Goal: Task Accomplishment & Management: Manage account settings

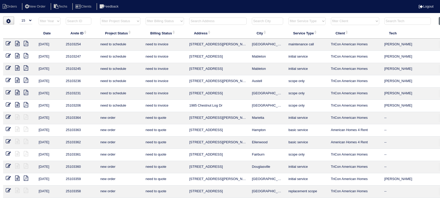
select select "15"
click at [229, 22] on input "text" at bounding box center [217, 20] width 57 height 7
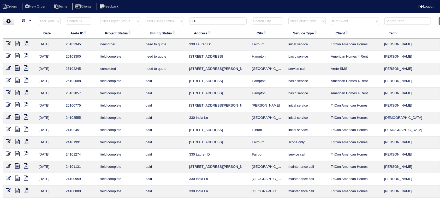
type input "330"
click at [17, 53] on icon at bounding box center [17, 55] width 4 height 5
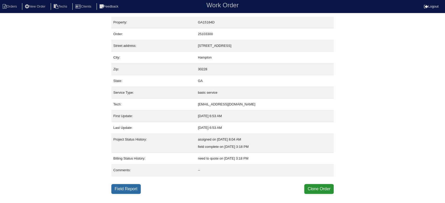
click at [127, 187] on link "Field Report" at bounding box center [125, 189] width 29 height 10
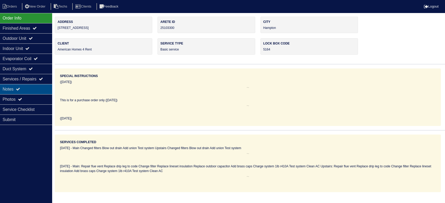
click at [40, 85] on div "Notes" at bounding box center [26, 89] width 52 height 10
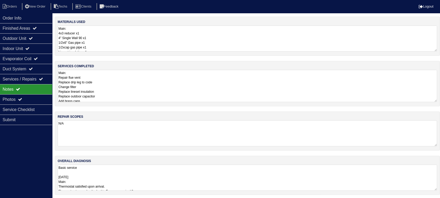
drag, startPoint x: 440, startPoint y: 92, endPoint x: 436, endPoint y: 99, distance: 7.2
click at [436, 99] on textarea "Main: Repair flue vent Replace drip leg to code Change filter Replace lineset i…" at bounding box center [247, 86] width 379 height 32
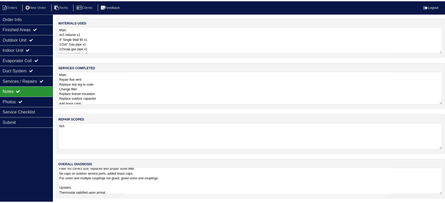
scroll to position [19, 0]
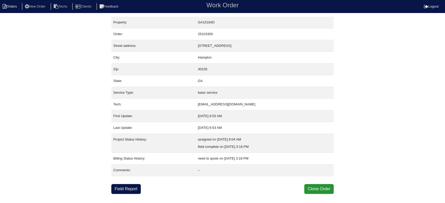
click at [8, 7] on li "Orders" at bounding box center [10, 6] width 21 height 7
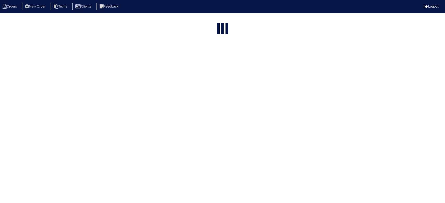
select select "15"
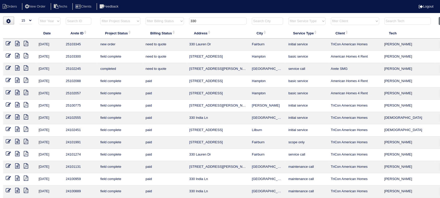
click at [215, 22] on input "330" at bounding box center [217, 20] width 57 height 7
paste input "1843 Hannah Place"
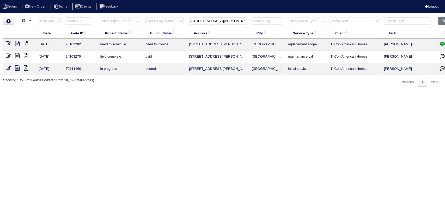
type input "1843 Hannah Place"
click at [16, 44] on icon at bounding box center [17, 43] width 4 height 5
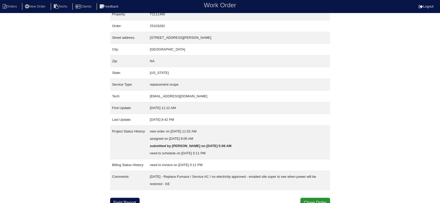
scroll to position [12, 0]
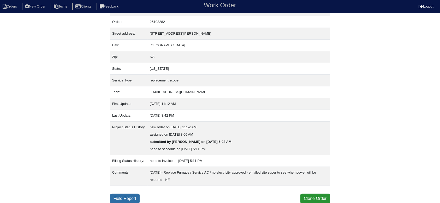
click at [128, 197] on link "Field Report" at bounding box center [124, 199] width 29 height 10
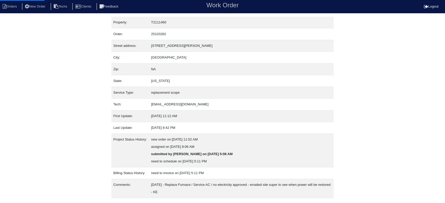
select select "0"
select select "Carrier"
select select "0"
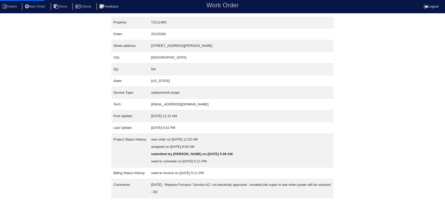
select select "1"
select select "2"
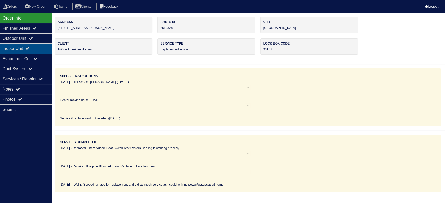
click at [34, 45] on div "Indoor Unit" at bounding box center [26, 49] width 52 height 10
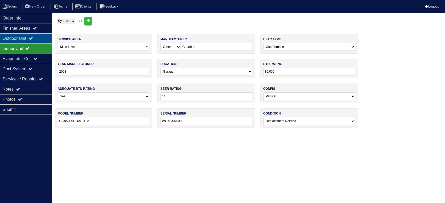
click at [41, 38] on div "Outdoor Unit" at bounding box center [26, 38] width 52 height 10
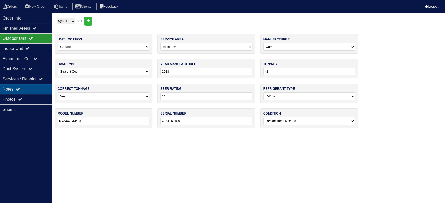
click at [37, 87] on div "Notes" at bounding box center [26, 89] width 52 height 10
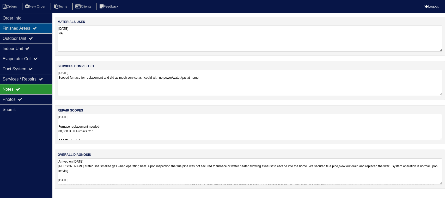
click at [36, 26] on div "Finished Areas" at bounding box center [26, 28] width 52 height 10
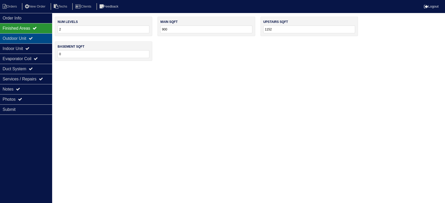
drag, startPoint x: 42, startPoint y: 18, endPoint x: 7, endPoint y: 43, distance: 43.4
click at [42, 18] on div "Order Info" at bounding box center [26, 18] width 52 height 10
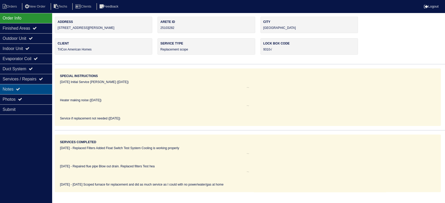
click at [38, 86] on div "Notes" at bounding box center [26, 89] width 52 height 10
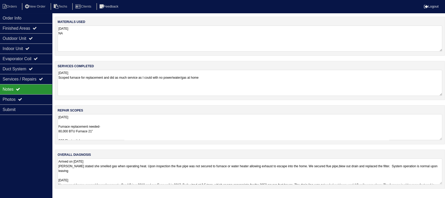
drag, startPoint x: 61, startPoint y: 130, endPoint x: 67, endPoint y: 141, distance: 12.9
click at [61, 130] on textarea "9.8.25 Furnace replacement needed- 80,000 BTU Furnace 21” SS2 Floatswitch Retur…" at bounding box center [250, 127] width 385 height 26
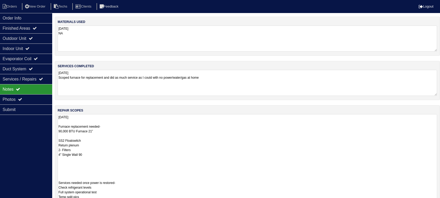
click at [191, 133] on textarea "9.8.25 Furnace replacement needed- 90,000 BTU Furnace 21” SS2 Floatswitch Retur…" at bounding box center [247, 159] width 379 height 90
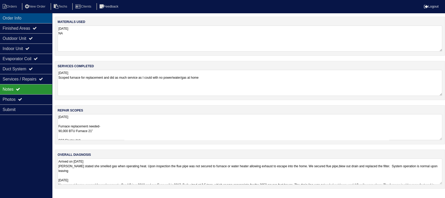
click at [41, 17] on div "Order Info" at bounding box center [26, 18] width 52 height 10
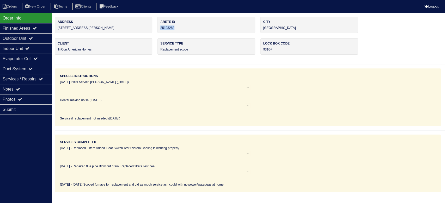
drag, startPoint x: 176, startPoint y: 28, endPoint x: 158, endPoint y: 28, distance: 18.0
click at [158, 28] on div "Arete ID 25103282" at bounding box center [207, 25] width 98 height 16
copy div "25103282"
drag, startPoint x: 14, startPoint y: 89, endPoint x: 41, endPoint y: 90, distance: 26.4
click at [14, 89] on div "Notes" at bounding box center [26, 89] width 52 height 10
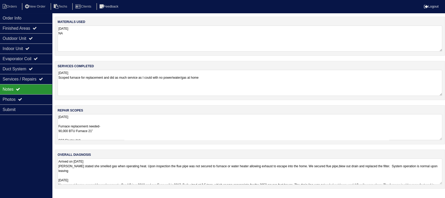
click at [166, 126] on textarea "9.8.25 Furnace replacement needed- 90,000 BTU Furnace 21” SS2 Floatswitch Retur…" at bounding box center [250, 127] width 385 height 26
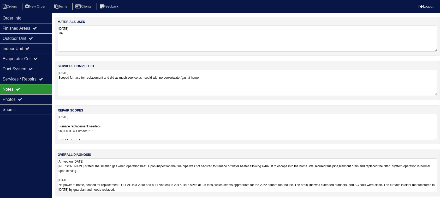
click at [189, 181] on textarea "Arrived on 12/6/24 Tenant stated she smelled gas when operating heat. Upon insp…" at bounding box center [247, 176] width 379 height 34
click at [285, 107] on div "repair scopes 9.8.25 Furnace replacement needed- 90,000 BTU Furnace 21” SS2 Flo…" at bounding box center [247, 124] width 385 height 39
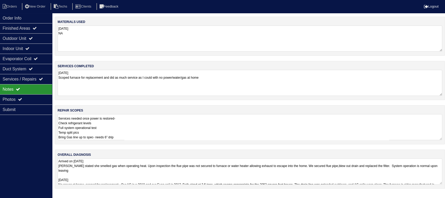
click at [232, 127] on textarea "9.8.25 Furnace replacement needed- 90,000 BTU Furnace 21” SS2 Floatswitch Retur…" at bounding box center [250, 127] width 385 height 26
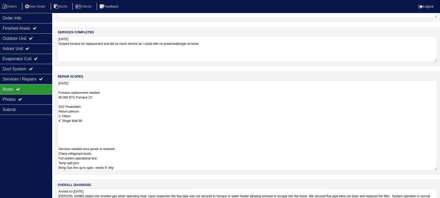
scroll to position [25, 0]
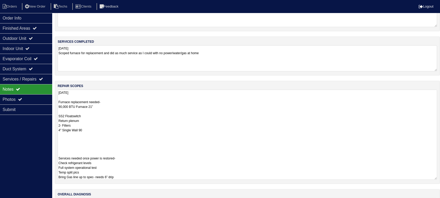
click at [82, 136] on textarea "9.8.25 Furnace replacement needed- 90,000 BTU Furnace 21” SS2 Floatswitch Retur…" at bounding box center [247, 135] width 379 height 90
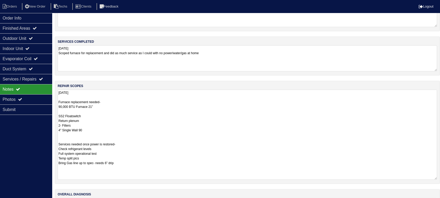
click at [200, 120] on textarea "9.8.25 Furnace replacement needed- 90,000 BTU Furnace 21” SS2 Floatswitch Retur…" at bounding box center [247, 135] width 379 height 90
type textarea "9.8.25 Furnace replacement needed- 90,000 BTU Furnace 21” SS2 Floatswitch Retur…"
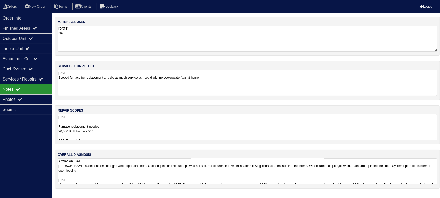
scroll to position [0, 0]
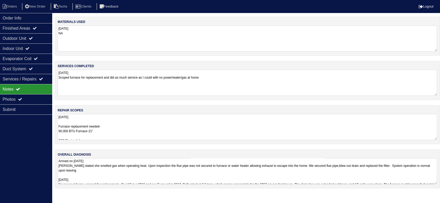
scroll to position [12, 0]
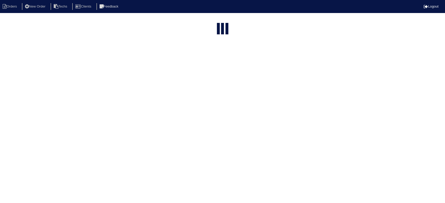
select select "15"
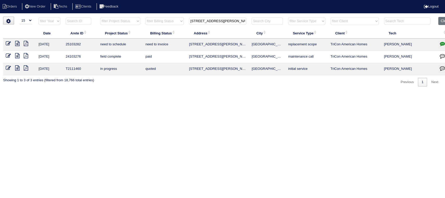
click at [444, 42] on icon "button" at bounding box center [442, 43] width 5 height 5
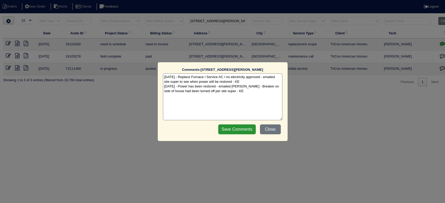
click at [237, 91] on textarea "9/9/25 - Replace Furnace / Service AC / no electricity approved - emailed site …" at bounding box center [222, 97] width 119 height 47
paste textarea "Equipment ordered and pricing verified Sibi order number: TAH-7XYSVZA8 Order pl…"
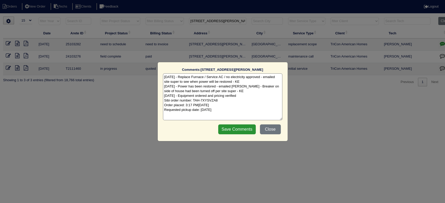
click at [237, 96] on textarea "9/9/25 - Replace Furnace / Service AC / no electricity approved - emailed site …" at bounding box center [222, 97] width 119 height 47
type textarea "[DATE] - Replace Furnace / Service AC / no electricity approved - emailed site …"
click at [245, 130] on input "Save Comments" at bounding box center [237, 130] width 38 height 10
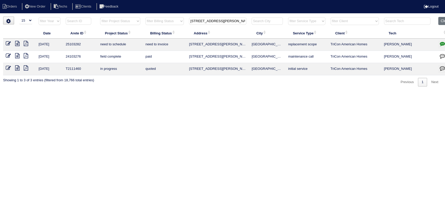
click at [204, 23] on input "1843 Hannah Place" at bounding box center [217, 20] width 57 height 7
click at [205, 22] on input "1843 Hannah Place" at bounding box center [217, 20] width 57 height 7
click at [209, 21] on input "1843 Hannah Place" at bounding box center [217, 20] width 57 height 7
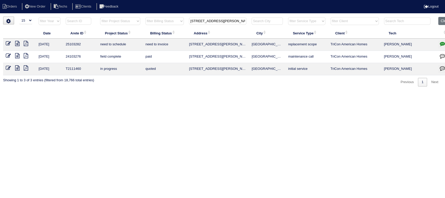
click at [210, 20] on input "1843 Hannah Place" at bounding box center [217, 20] width 57 height 7
paste input "985 Chestnut Log Dr"
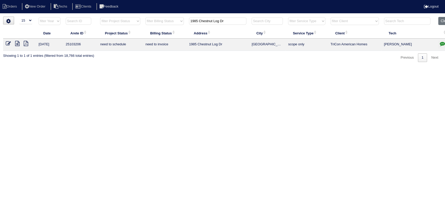
type input "1985 Chestnut Log Dr"
click at [17, 42] on icon at bounding box center [17, 43] width 4 height 5
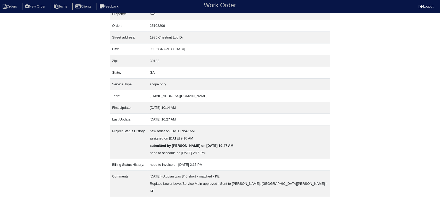
scroll to position [12, 0]
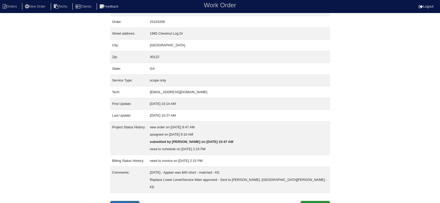
click at [133, 201] on link "Field Report" at bounding box center [124, 206] width 29 height 10
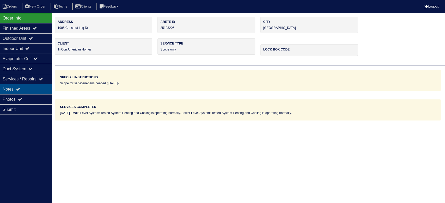
click at [41, 86] on div "Notes" at bounding box center [26, 89] width 52 height 10
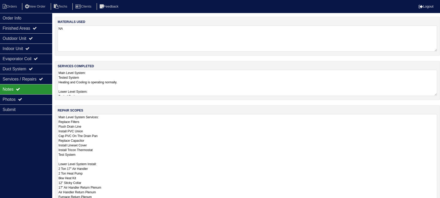
drag, startPoint x: 442, startPoint y: 136, endPoint x: 444, endPoint y: 217, distance: 80.9
click at [440, 203] on html "Orders New Order Techs Clients Feedback Logout Orders New Order Users Clients M…" at bounding box center [220, 137] width 440 height 275
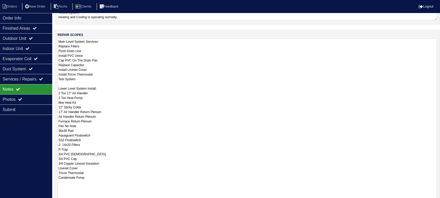
drag, startPoint x: 435, startPoint y: 144, endPoint x: 445, endPoint y: 211, distance: 67.8
click at [440, 203] on html "Orders New Order Techs Clients Feedback Logout Orders New Order Users Clients M…" at bounding box center [220, 94] width 440 height 341
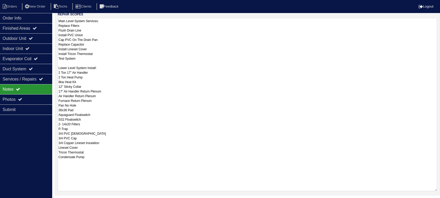
scroll to position [111, 0]
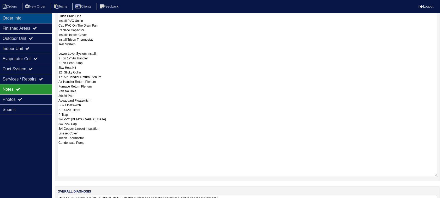
click at [47, 16] on div "Order Info" at bounding box center [26, 18] width 52 height 10
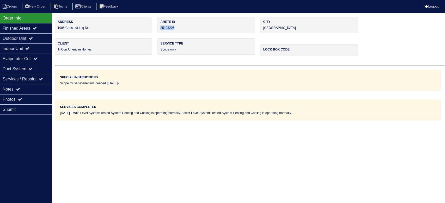
drag, startPoint x: 178, startPoint y: 29, endPoint x: 160, endPoint y: 29, distance: 18.8
click at [160, 29] on div "Arete ID 25103206" at bounding box center [207, 25] width 98 height 16
copy div "25103206"
drag, startPoint x: 38, startPoint y: 89, endPoint x: 45, endPoint y: 89, distance: 6.8
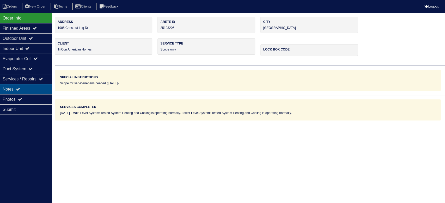
click at [38, 89] on div "Notes" at bounding box center [26, 89] width 52 height 10
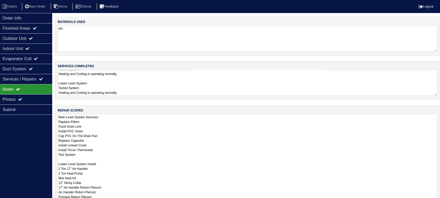
click at [157, 131] on textarea "Main Level System Services: Replace Filters Flush Drain Line Install PVC Union …" at bounding box center [247, 200] width 379 height 173
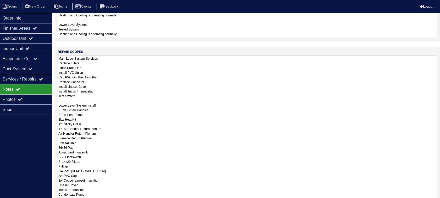
scroll to position [69, 0]
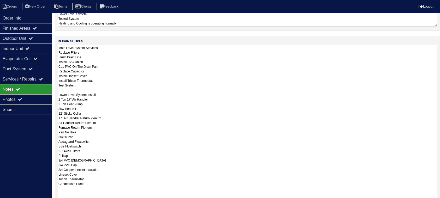
drag, startPoint x: 90, startPoint y: 185, endPoint x: 59, endPoint y: 94, distance: 95.6
click at [59, 94] on textarea "Main Level System Services: Replace Filters Flush Drain Line Install PVC Union …" at bounding box center [247, 131] width 379 height 173
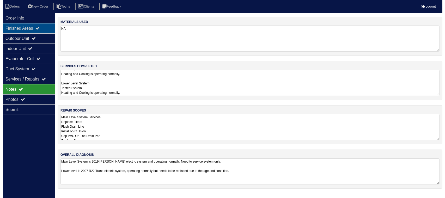
scroll to position [0, 0]
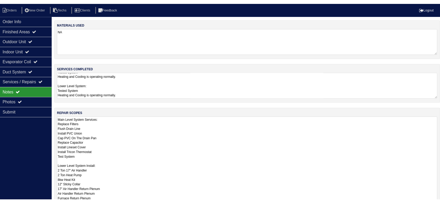
scroll to position [12, 0]
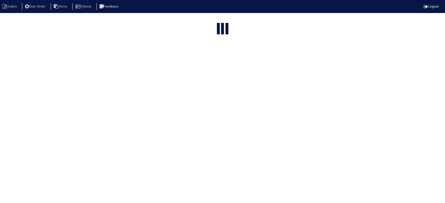
select select "15"
type input "1985 Chestnut Log Dr"
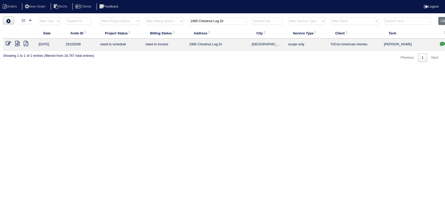
click at [443, 43] on icon "button" at bounding box center [442, 43] width 5 height 5
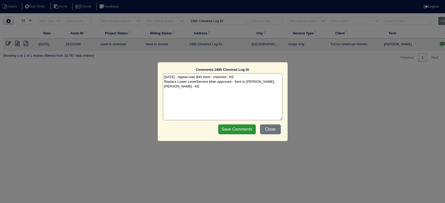
click at [179, 88] on textarea "9/10/25 - Appian was $40 short - matched - KE Replace Lower Level/Service Main …" at bounding box center [222, 97] width 119 height 47
paste textarea "Equipment ordered - pricing of units is verified - heat kit is incorrectly pric…"
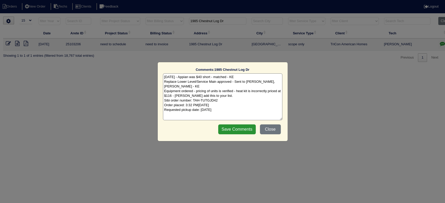
drag, startPoint x: 210, startPoint y: 95, endPoint x: 175, endPoint y: 94, distance: 35.0
click at [175, 94] on textarea "9/10/25 - Appian was $40 short - matched - KE Replace Lower Level/Service Main …" at bounding box center [222, 97] width 119 height 47
type textarea "9/10/25 - Appian was $40 short - matched - KE Replace Lower Level/Service Main …"
click at [229, 129] on input "Save Comments" at bounding box center [237, 130] width 38 height 10
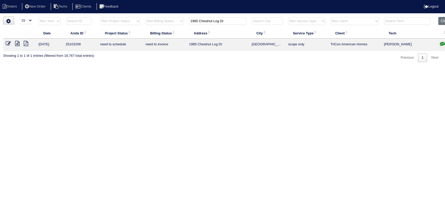
click at [215, 20] on input "1985 Chestnut Log Dr" at bounding box center [217, 20] width 57 height 7
paste input "6033 Queens River Drive"
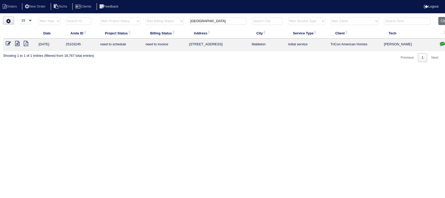
type input "6033 Queens River D"
click at [17, 44] on icon at bounding box center [17, 43] width 4 height 5
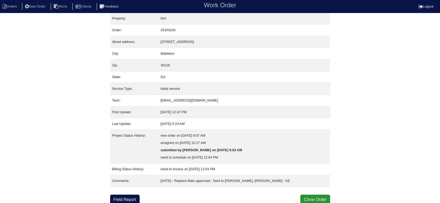
scroll to position [5, 0]
click at [120, 196] on link "Field Report" at bounding box center [124, 199] width 29 height 10
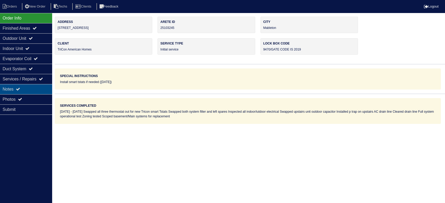
click at [40, 88] on div "Notes" at bounding box center [26, 89] width 52 height 10
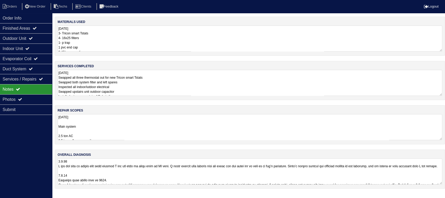
click at [161, 123] on textarea "[DATE] Main system 2.5 ton AC 2.5 ton upflow evap coil 70,000 BTU FURNACE 14” F…" at bounding box center [250, 127] width 385 height 26
click at [439, 132] on div "repair scopes 9.8.25 Main system 2.5 ton AC 2.5 ton upflow evap coil 70,000 BTU…" at bounding box center [250, 124] width 391 height 39
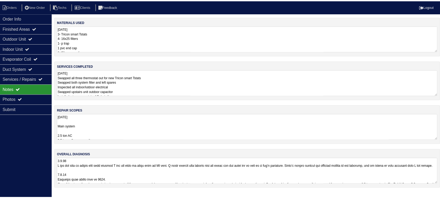
scroll to position [0, 0]
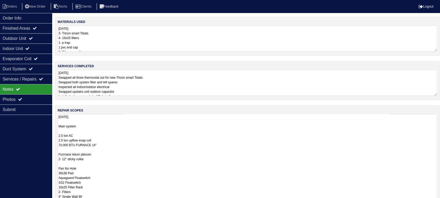
click at [439, 139] on div "repair scopes 9.8.25 Main system 2.5 ton AC 2.5 ton upflow evap coil 70,000 BTU…" at bounding box center [247, 175] width 385 height 141
click at [425, 86] on textarea "9.8.25 Swapped all three thermostat out for new Tricon smart Tstats Swapped bot…" at bounding box center [247, 83] width 379 height 26
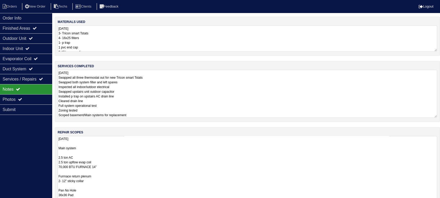
drag, startPoint x: 435, startPoint y: 160, endPoint x: 435, endPoint y: 220, distance: 60.0
click at [435, 203] on html "Orders New Order Techs Clients Feedback Logout Orders New Order Users Clients M…" at bounding box center [220, 137] width 440 height 275
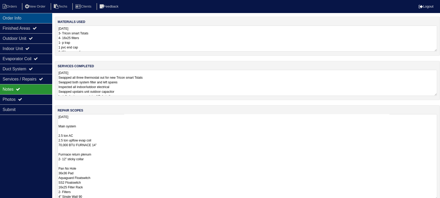
click at [44, 15] on div "Order Info" at bounding box center [26, 18] width 52 height 10
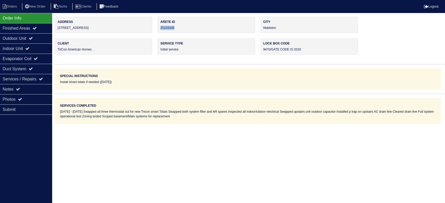
drag, startPoint x: 180, startPoint y: 26, endPoint x: 158, endPoint y: 26, distance: 21.7
click at [158, 26] on div "Arete ID 25103245" at bounding box center [207, 25] width 98 height 16
copy div "25103245"
click at [41, 87] on div "Notes" at bounding box center [26, 89] width 52 height 10
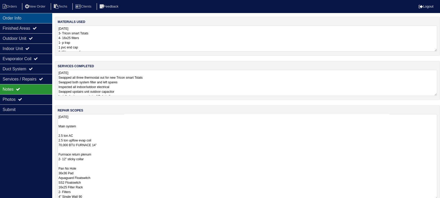
click at [20, 14] on div "Order Info" at bounding box center [26, 18] width 52 height 10
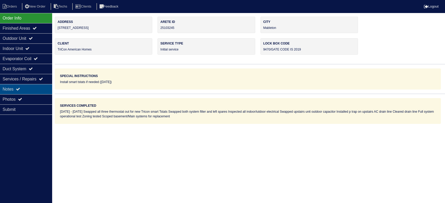
click at [36, 88] on div "Notes" at bounding box center [26, 89] width 52 height 10
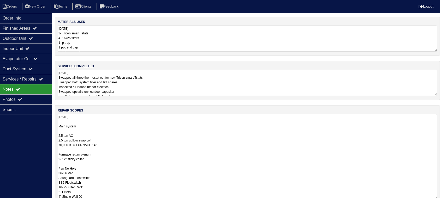
click at [152, 128] on textarea "9.8.25 Main system 2.5 ton AC 2.5 ton upflow evap coil 70,000 BTU FURNACE 14” F…" at bounding box center [247, 157] width 379 height 86
click at [159, 136] on textarea "9.8.25 Main system 2.5 ton AC 2.5 ton upflow evap coil 70,000 BTU FURNACE 14” F…" at bounding box center [247, 178] width 379 height 128
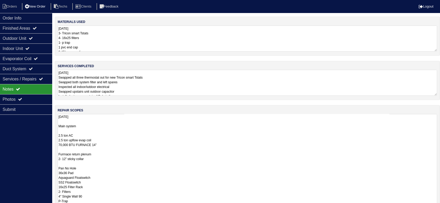
scroll to position [5, 0]
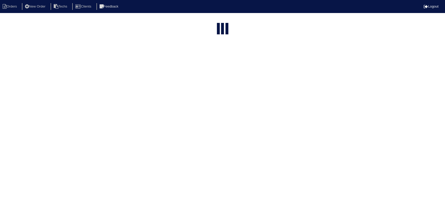
select select "15"
type input "[GEOGRAPHIC_DATA]"
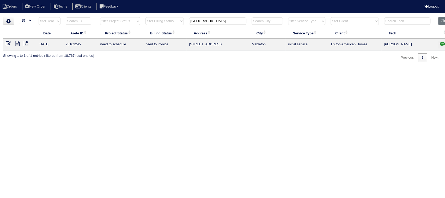
click at [442, 43] on icon "button" at bounding box center [442, 43] width 5 height 5
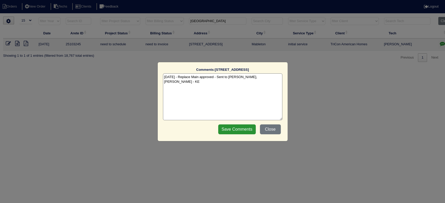
click at [273, 77] on textarea "[DATE] - Replace Main approved - Sent to [PERSON_NAME], [PERSON_NAME] - KE" at bounding box center [222, 97] width 119 height 47
paste textarea "Equipment ordered and pricing verified Sibi order number: TAH-MS6F81RC Order pl…"
click at [268, 81] on textarea "[DATE] - Replace Main approved - Sent to [PERSON_NAME], [PERSON_NAME] - KE [DAT…" at bounding box center [222, 97] width 119 height 47
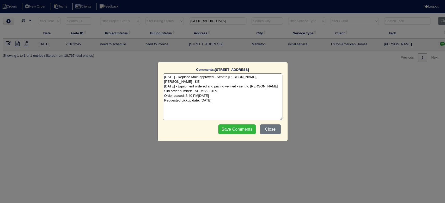
type textarea "[DATE] - Replace Main approved - Sent to [PERSON_NAME], [PERSON_NAME] - KE [DAT…"
click at [234, 128] on input "Save Comments" at bounding box center [237, 130] width 38 height 10
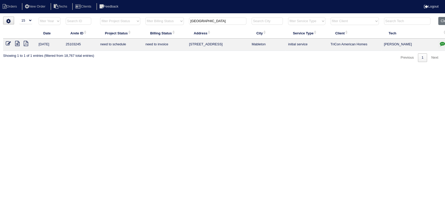
click at [206, 21] on input "[GEOGRAPHIC_DATA]" at bounding box center [217, 20] width 57 height 7
paste input "[STREET_ADDRESS]"
type input "[STREET_ADDRESS]"
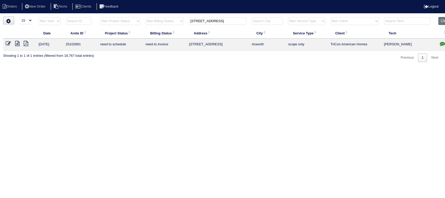
click at [16, 42] on icon at bounding box center [17, 43] width 4 height 5
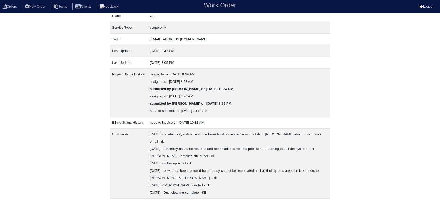
scroll to position [78, 0]
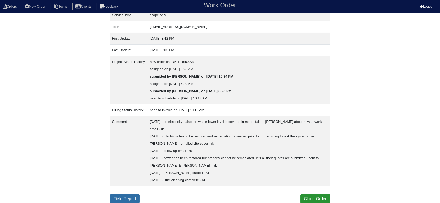
click at [133, 196] on link "Field Report" at bounding box center [124, 199] width 29 height 10
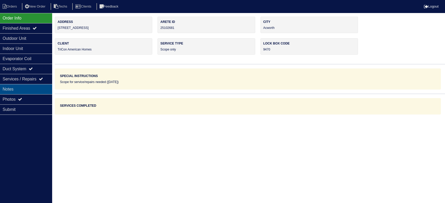
click at [38, 85] on div "Notes" at bounding box center [26, 89] width 52 height 10
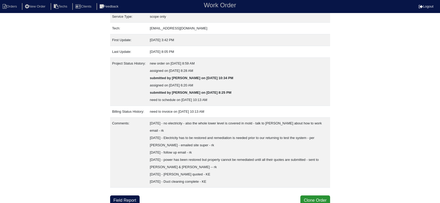
scroll to position [78, 0]
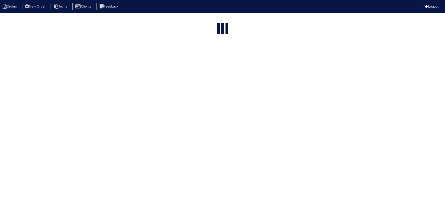
select select "15"
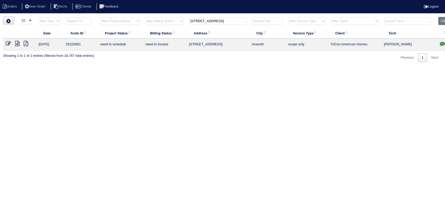
click at [443, 42] on icon "button" at bounding box center [442, 43] width 5 height 5
type textarea "7/25/25 - no electricity - also the whole lower level is covered in mold - talk…"
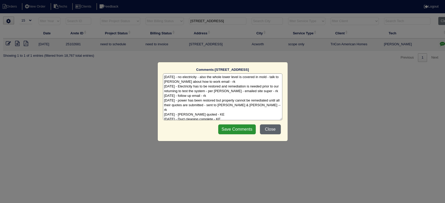
click at [278, 130] on button "Close" at bounding box center [270, 130] width 21 height 10
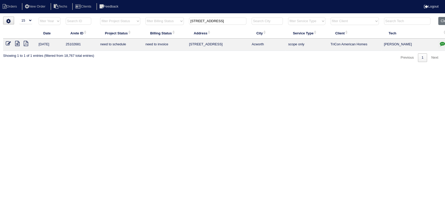
click at [17, 44] on icon at bounding box center [17, 43] width 4 height 5
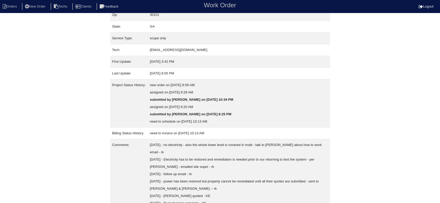
scroll to position [78, 0]
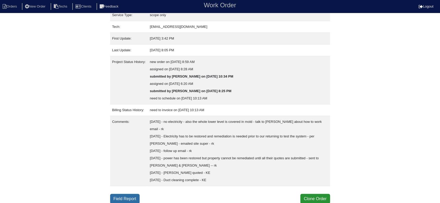
click at [115, 196] on link "Field Report" at bounding box center [124, 199] width 29 height 10
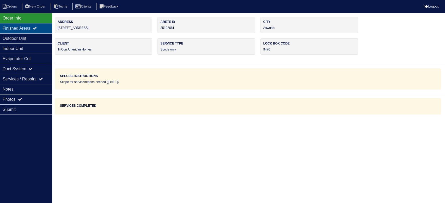
click at [37, 28] on icon at bounding box center [35, 28] width 4 height 4
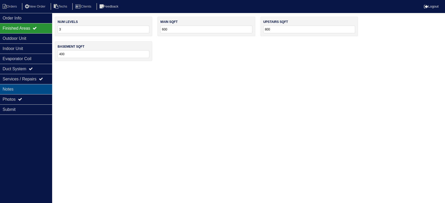
click at [25, 88] on div "Notes" at bounding box center [26, 89] width 52 height 10
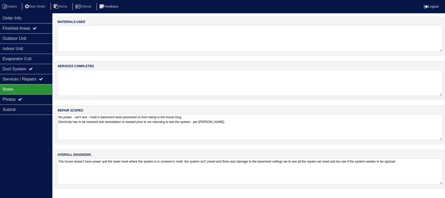
click at [119, 74] on textarea at bounding box center [250, 83] width 385 height 26
type textarea "[PERSON_NAME] quoted four ton"
click at [18, 122] on div "Order Info Finished Areas Outdoor Unit Indoor Unit Evaporator Coil Duct System …" at bounding box center [26, 112] width 52 height 198
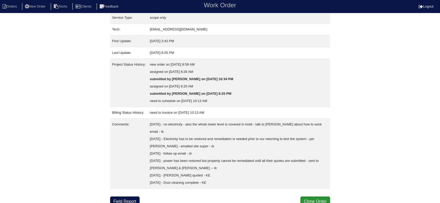
scroll to position [78, 0]
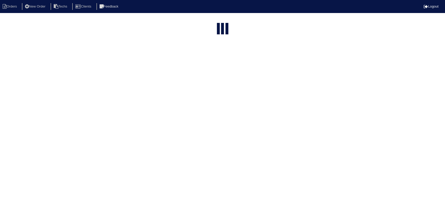
select select "15"
type input "[STREET_ADDRESS]"
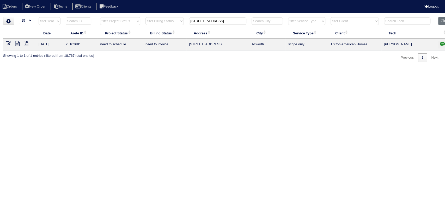
click at [442, 43] on icon "button" at bounding box center [442, 43] width 5 height 5
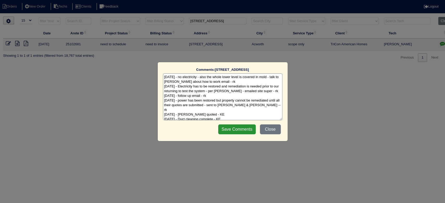
click at [222, 115] on textarea "7/25/25 - no electricity - also the whole lower level is covered in mold - talk…" at bounding box center [222, 97] width 119 height 47
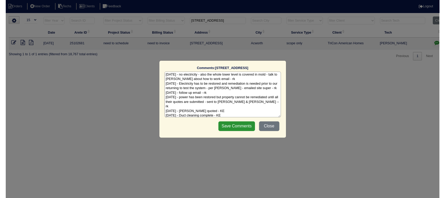
scroll to position [6, 0]
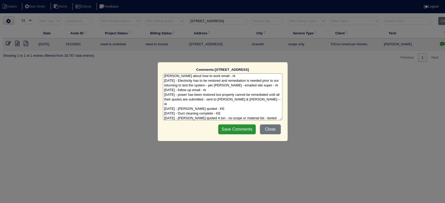
type textarea "7/25/25 - no electricity - also the whole lower level is covered in mold - talk…"
click at [235, 131] on input "Save Comments" at bounding box center [237, 130] width 38 height 10
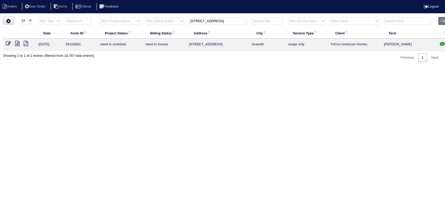
click at [208, 20] on input "2178 Serenity Dr" at bounding box center [217, 20] width 57 height 7
paste input "105 Millstone Drive"
type input "105 Millstone Dr"
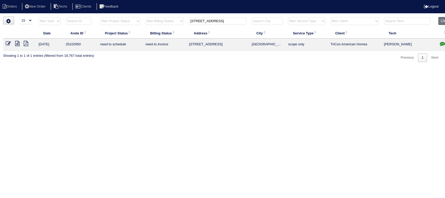
click at [19, 43] on icon at bounding box center [17, 43] width 4 height 5
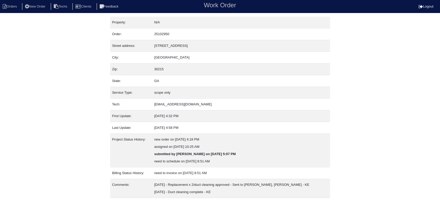
scroll to position [12, 0]
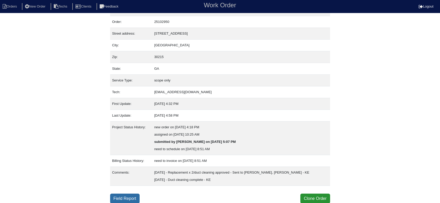
click at [131, 196] on link "Field Report" at bounding box center [124, 199] width 29 height 10
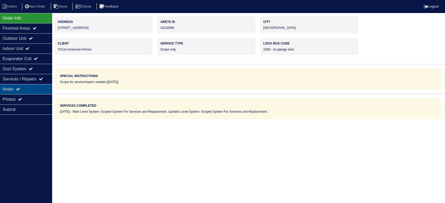
click at [39, 87] on div "Notes" at bounding box center [26, 89] width 52 height 10
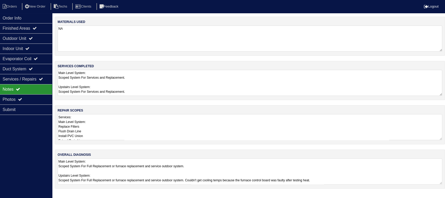
click at [374, 125] on textarea "Services: Main Level System: Replace Filters Flush Drain Line Install PVC Union…" at bounding box center [250, 127] width 385 height 26
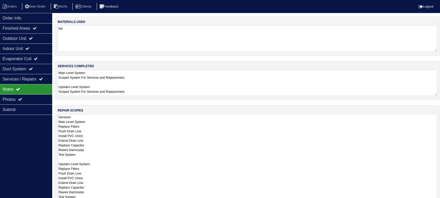
click at [127, 116] on textarea "Services: Main Level System: Replace Filters Flush Drain Line Install PVC Union…" at bounding box center [247, 199] width 379 height 170
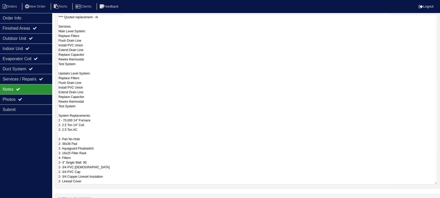
scroll to position [139, 0]
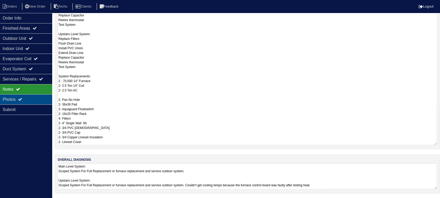
type textarea "**** Quoted replacement - rk Services: Main Level System: Replace Filters Flush…"
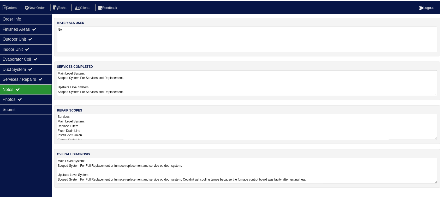
scroll to position [0, 0]
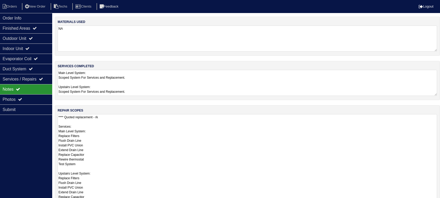
click at [433, 77] on textarea "Main Level System: Scoped System For Services and Replacement. Upstairs Level S…" at bounding box center [250, 83] width 385 height 26
drag, startPoint x: 440, startPoint y: 137, endPoint x: 436, endPoint y: 212, distance: 75.2
click at [436, 203] on html "Orders New Order Techs Clients Feedback Logout Orders New Order Users Clients M…" at bounding box center [220, 134] width 440 height 268
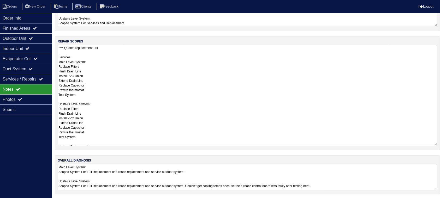
scroll to position [69, 0]
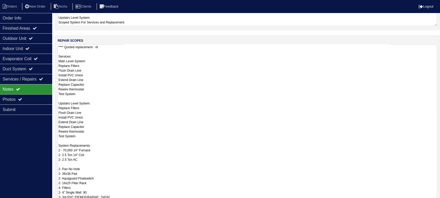
drag, startPoint x: 435, startPoint y: 142, endPoint x: 429, endPoint y: 197, distance: 55.3
click at [429, 197] on textarea "**** Quoted replacement - rk Services: Main Level System: Replace Filters Flush…" at bounding box center [247, 122] width 379 height 156
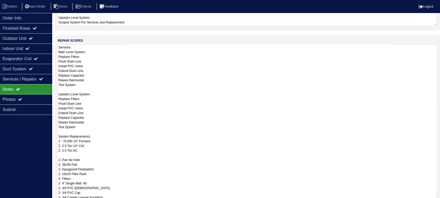
scroll to position [24, 0]
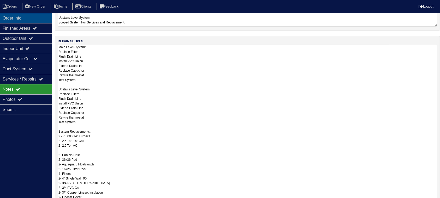
click at [29, 17] on div "Order Info" at bounding box center [26, 18] width 52 height 10
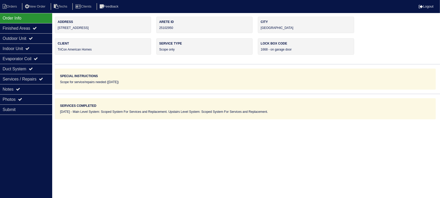
scroll to position [0, 0]
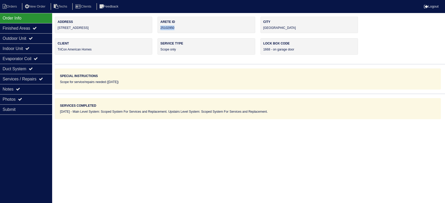
drag, startPoint x: 180, startPoint y: 28, endPoint x: 159, endPoint y: 28, distance: 20.4
click at [159, 28] on div "Arete ID 25102950" at bounding box center [207, 25] width 98 height 16
copy div "25102950"
click at [35, 85] on div "Notes" at bounding box center [26, 89] width 52 height 10
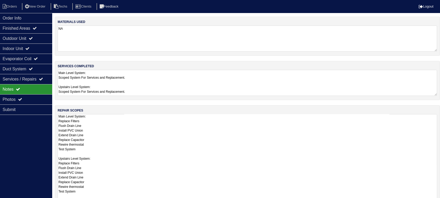
click at [197, 134] on textarea "**** Quoted replacement - rk Services: Main Level System: Replace Filters Flush…" at bounding box center [247, 192] width 379 height 156
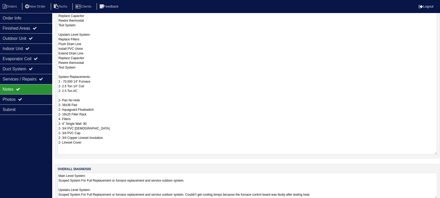
scroll to position [148, 0]
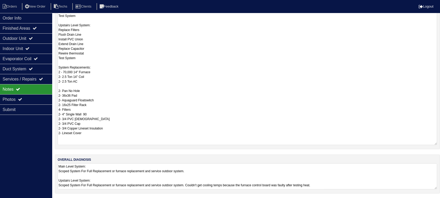
drag, startPoint x: 89, startPoint y: 131, endPoint x: 67, endPoint y: 70, distance: 65.4
click at [59, 69] on textarea "**** Quoted replacement - rk Services: Main Level System: Replace Filters Flush…" at bounding box center [247, 55] width 379 height 179
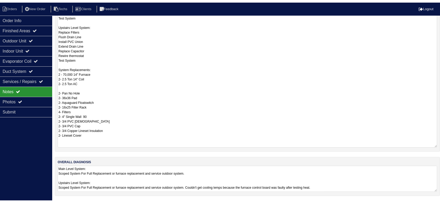
scroll to position [0, 0]
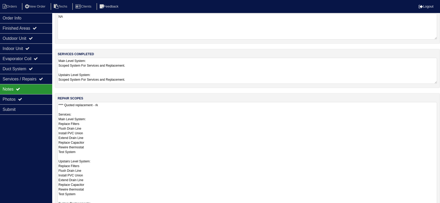
scroll to position [12, 0]
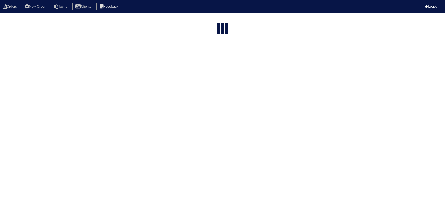
select select "15"
type input "[STREET_ADDRESS]"
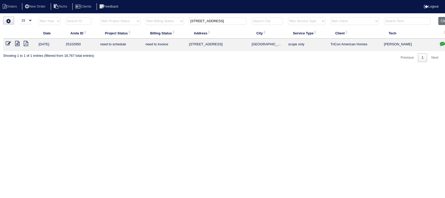
click at [443, 43] on icon "button" at bounding box center [442, 43] width 5 height 5
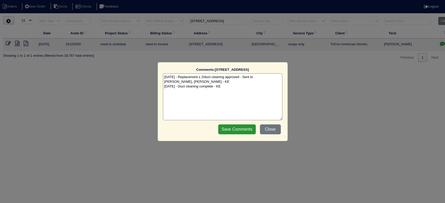
click at [226, 86] on textarea "[DATE] - Replacement x 2/duct cleaning approved - Sent to [PERSON_NAME], [PERSO…" at bounding box center [222, 97] width 119 height 47
paste textarea "Equipment ordered - pricing verified Sibi order number: TAH-5SGBNPAW Order plac…"
click at [237, 92] on textarea "9/5/25 - Replacement x 2/duct cleaning approved - Sent to Dan, Payton, Reeca - …" at bounding box center [222, 97] width 119 height 47
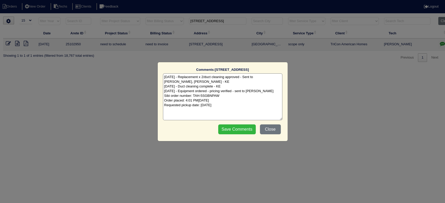
type textarea "9/5/25 - Replacement x 2/duct cleaning approved - Sent to Dan, Payton, Reeca - …"
click at [236, 130] on input "Save Comments" at bounding box center [237, 130] width 38 height 10
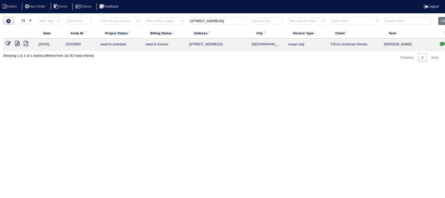
click at [205, 21] on input "[STREET_ADDRESS]" at bounding box center [217, 20] width 57 height 7
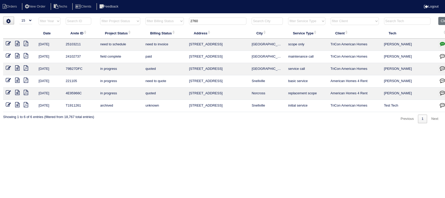
type input "2760"
click at [16, 43] on icon at bounding box center [17, 43] width 4 height 5
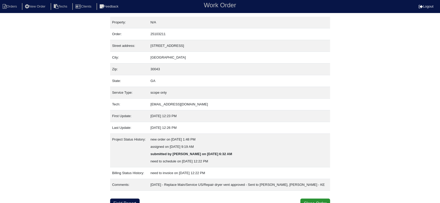
scroll to position [5, 0]
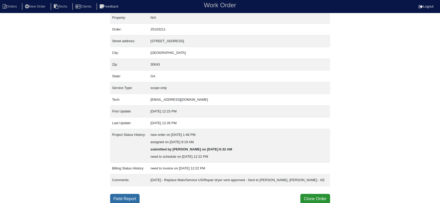
click at [118, 200] on link "Field Report" at bounding box center [124, 199] width 29 height 10
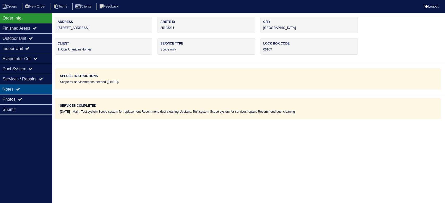
click at [23, 89] on div "Notes" at bounding box center [26, 89] width 52 height 10
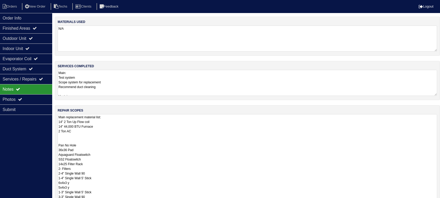
drag, startPoint x: 83, startPoint y: 133, endPoint x: 57, endPoint y: 121, distance: 28.4
click at [57, 121] on div "repair scopes Main replacement material list: 14" 2 Ton Up Flow coil 14" 44,000…" at bounding box center [247, 182] width 385 height 155
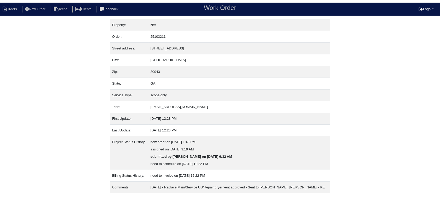
scroll to position [5, 0]
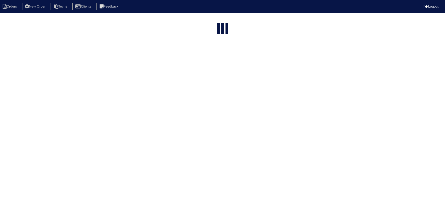
select select "15"
type input "2760"
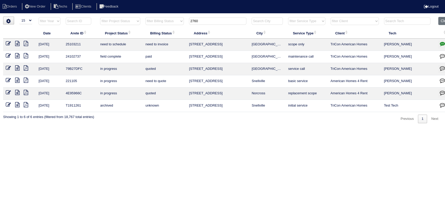
click at [444, 43] on icon "button" at bounding box center [442, 43] width 5 height 5
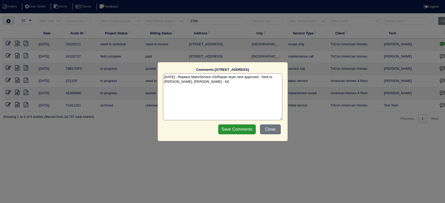
click at [214, 84] on textarea "9/5/25 - Replace Main/Service US/Repair dryer vent approved - Sent to Dan, Payt…" at bounding box center [222, 97] width 119 height 47
paste textarea "ordered by Payton - pricing verified Confirmation number: 11714138 Sibi order n…"
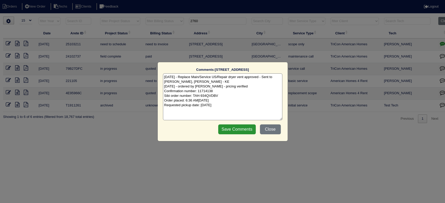
click at [233, 86] on textarea "9/5/25 - Replace Main/Service US/Repair dryer vent approved - Sent to Dan, Payt…" at bounding box center [222, 97] width 119 height 47
type textarea "9/5/25 - Replace Main/Service US/Repair dryer vent approved - Sent to Dan, Payt…"
click at [234, 126] on input "Save Comments" at bounding box center [237, 130] width 38 height 10
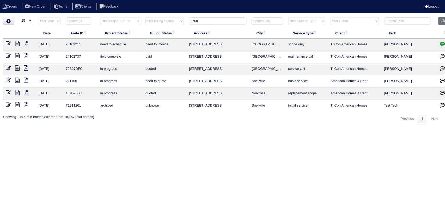
click at [208, 21] on input "2760" at bounding box center [217, 20] width 57 height 7
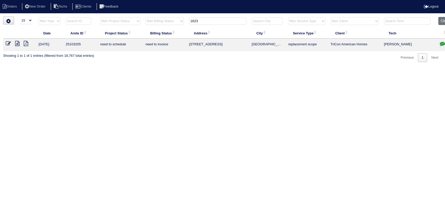
type input "1623"
click at [442, 43] on icon "button" at bounding box center [442, 43] width 5 height 5
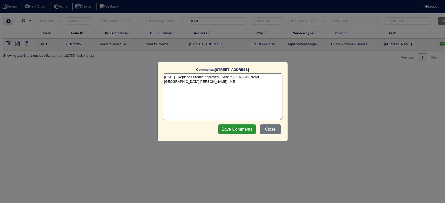
click at [276, 77] on textarea "9/8/25 - Replace Furnace approved - Sent to Dan, Payton, Reeca - KE" at bounding box center [222, 97] width 119 height 47
paste textarea "Payton ordered - pricing verified Confirmation number: 11714137 Sibi order numb…"
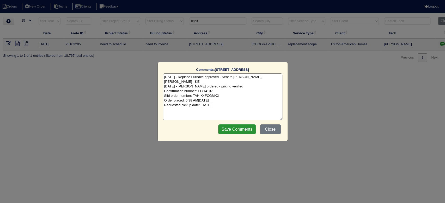
click at [237, 82] on textarea "9/8/25 - Replace Furnace approved - Sent to Dan, Payton, Reeca - KE 9/10/25 - P…" at bounding box center [222, 97] width 119 height 47
type textarea "9/8/25 - Replace Furnace approved - Sent to Dan, Payton, Reeca - KE 9/10/25 - P…"
click at [238, 130] on input "Save Comments" at bounding box center [237, 130] width 38 height 10
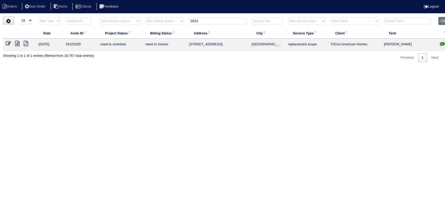
click at [197, 21] on input "1623" at bounding box center [217, 20] width 57 height 7
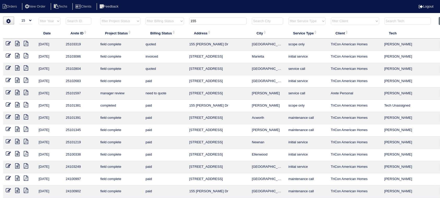
type input "155"
click at [19, 41] on icon at bounding box center [17, 43] width 4 height 5
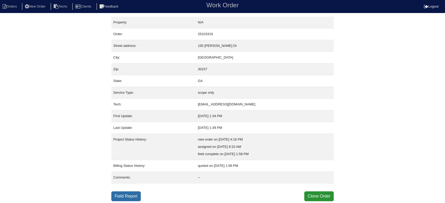
click at [122, 193] on link "Field Report" at bounding box center [125, 197] width 29 height 10
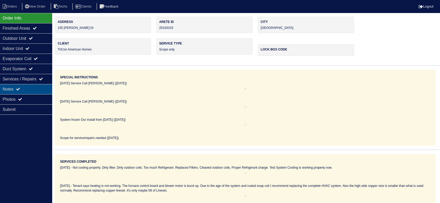
click at [42, 87] on div "Notes" at bounding box center [26, 89] width 52 height 10
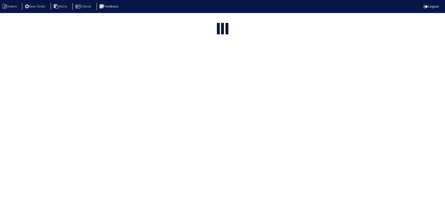
select select "15"
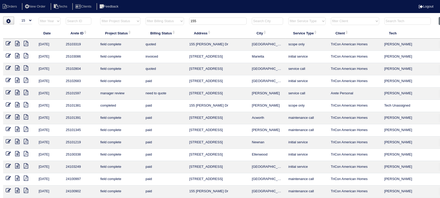
click at [196, 19] on input "155" at bounding box center [217, 20] width 57 height 7
drag, startPoint x: 199, startPoint y: 19, endPoint x: 190, endPoint y: 20, distance: 8.4
click at [190, 20] on input "155" at bounding box center [217, 20] width 57 height 7
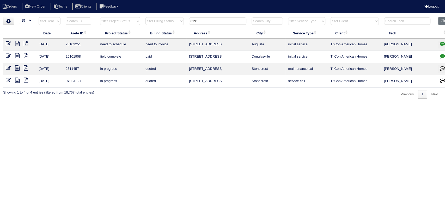
type input "3191"
click at [18, 43] on icon at bounding box center [17, 43] width 4 height 5
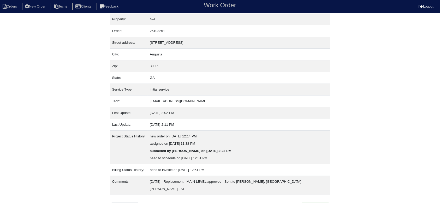
scroll to position [5, 0]
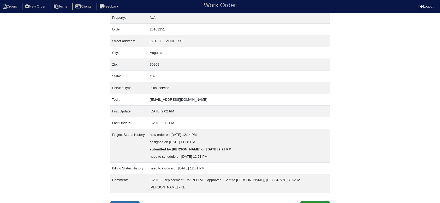
click at [126, 202] on link "Field Report" at bounding box center [124, 207] width 29 height 10
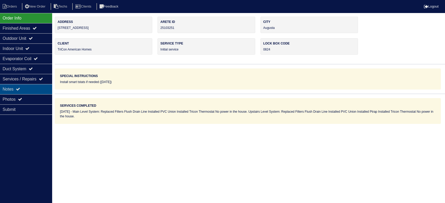
click at [46, 87] on div "Notes" at bounding box center [26, 89] width 52 height 10
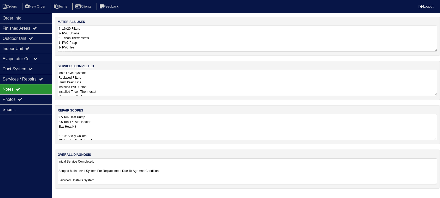
click at [181, 126] on textarea "2.5 Ton Heat Pump 2.5 Ton 17" Air Handler 8kw Heat Kit 2- 10" Sticky Collars 17…" at bounding box center [247, 127] width 379 height 26
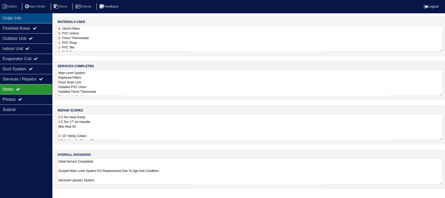
click at [25, 17] on div "Order Info" at bounding box center [26, 18] width 52 height 10
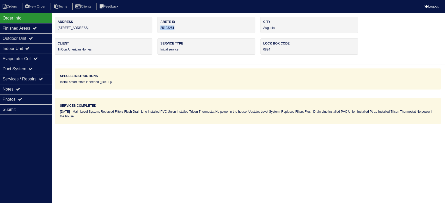
drag, startPoint x: 177, startPoint y: 27, endPoint x: 160, endPoint y: 28, distance: 17.3
click at [160, 28] on div "Arete ID 25103251" at bounding box center [207, 25] width 98 height 16
copy div "25103251"
drag, startPoint x: 15, startPoint y: 88, endPoint x: 62, endPoint y: 93, distance: 47.0
click at [15, 88] on div "Notes" at bounding box center [26, 89] width 52 height 10
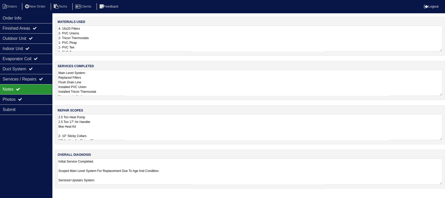
click at [171, 129] on textarea "2.5 Ton Heat Pump 2.5 Ton 17" Air Handler 8kw Heat Kit 2- 10" Sticky Collars 17…" at bounding box center [250, 127] width 385 height 26
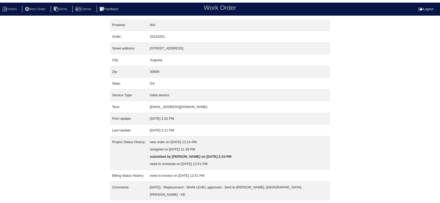
scroll to position [5, 0]
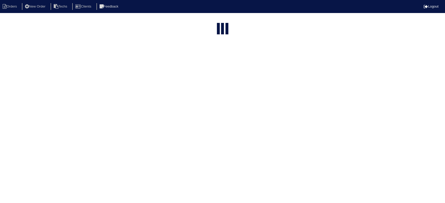
select select "15"
type input "3191"
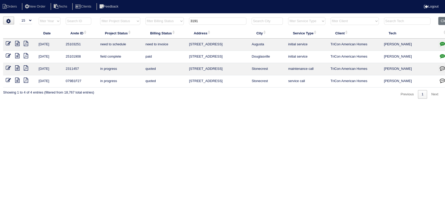
click at [445, 43] on icon "button" at bounding box center [442, 43] width 5 height 5
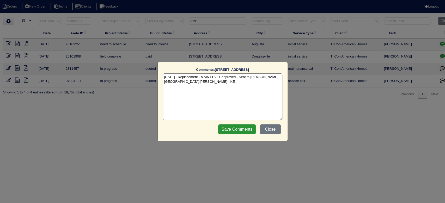
click at [185, 84] on textarea "[DATE] - Replacement - MAIN LEVEL approved - Sent to [PERSON_NAME], [GEOGRAPHIC…" at bounding box center [222, 97] width 119 height 47
paste textarea "Equipment ordered and pricing verified - heat kit is incorrectly priced at $116…"
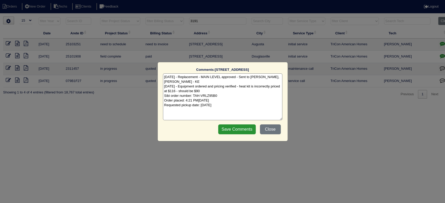
click at [203, 90] on textarea "[DATE] - Replacement - MAIN LEVEL approved - Sent to [PERSON_NAME], [PERSON_NAM…" at bounding box center [222, 97] width 119 height 47
type textarea "[DATE] - Replacement - MAIN LEVEL approved - Sent to [PERSON_NAME], [PERSON_NAM…"
click at [232, 128] on input "Save Comments" at bounding box center [237, 130] width 38 height 10
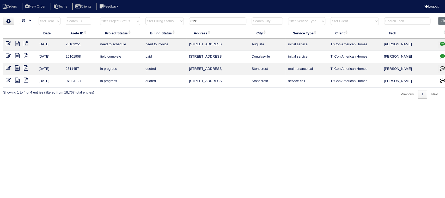
click at [204, 22] on input "3191" at bounding box center [217, 20] width 57 height 7
paste input "[STREET_ADDRESS]"
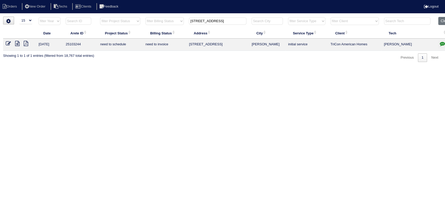
type input "[STREET_ADDRESS]"
click at [17, 41] on icon at bounding box center [17, 43] width 4 height 5
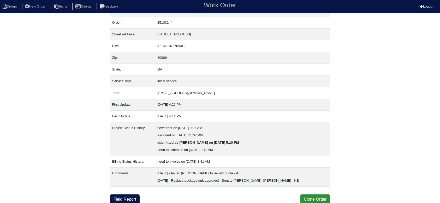
scroll to position [12, 0]
click at [119, 197] on link "Field Report" at bounding box center [124, 199] width 29 height 10
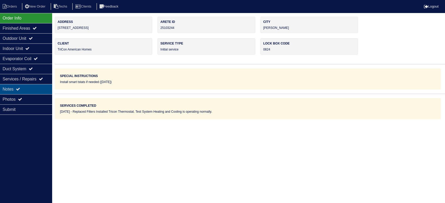
click at [28, 89] on div "Notes" at bounding box center [26, 89] width 52 height 10
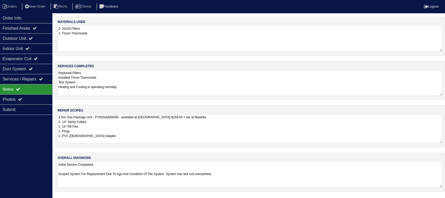
drag, startPoint x: 124, startPoint y: 117, endPoint x: 99, endPoint y: 118, distance: 24.5
click at [99, 118] on textarea "3 Ton Gas Package Unit - PY5GNAB36090 - available at Marietta Pad $159.05 + tax…" at bounding box center [250, 128] width 385 height 29
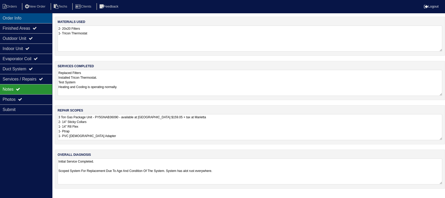
drag, startPoint x: 22, startPoint y: 18, endPoint x: 29, endPoint y: 17, distance: 6.8
click at [22, 18] on div "Order Info" at bounding box center [26, 18] width 52 height 10
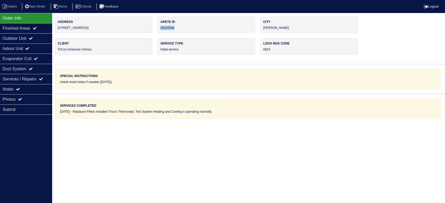
drag, startPoint x: 179, startPoint y: 26, endPoint x: 159, endPoint y: 27, distance: 20.4
click at [159, 27] on div "Arete ID 25103244" at bounding box center [207, 25] width 98 height 16
copy div "25103244"
drag, startPoint x: 38, startPoint y: 88, endPoint x: 95, endPoint y: 91, distance: 56.7
click at [38, 88] on div "Notes" at bounding box center [26, 89] width 52 height 10
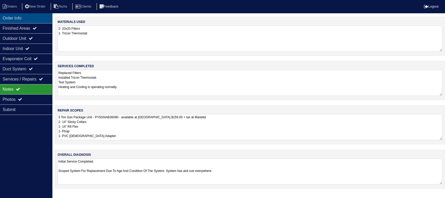
click at [27, 15] on div "Order Info" at bounding box center [26, 18] width 52 height 10
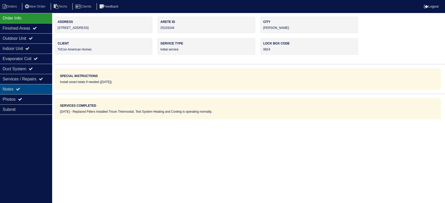
click at [20, 88] on icon at bounding box center [18, 89] width 4 height 4
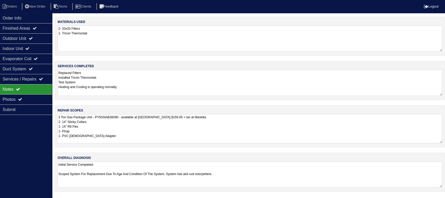
drag, startPoint x: 126, startPoint y: 117, endPoint x: 100, endPoint y: 118, distance: 25.8
click at [100, 118] on textarea "3 Ton Gas Package Unit - PY5GNAB36090 - available at Marietta Pad $159.05 + tax…" at bounding box center [250, 128] width 385 height 29
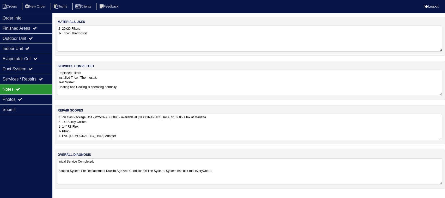
click at [140, 133] on textarea "3 Ton Gas Package Unit - PY5GNAB36090 - available at Marietta Pad $159.05 + tax…" at bounding box center [250, 127] width 385 height 26
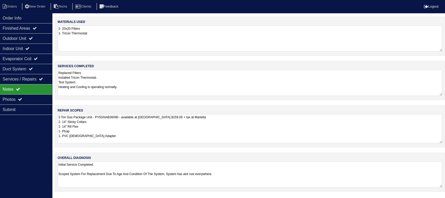
drag, startPoint x: 118, startPoint y: 138, endPoint x: 58, endPoint y: 117, distance: 62.8
click at [58, 117] on textarea "3 Ton Gas Package Unit - PY5GNAB36090 - available at Marietta Pad $159.05 + tax…" at bounding box center [250, 128] width 385 height 29
click at [98, 140] on textarea "3 Ton Gas Package Unit - PY5GNAB36090 - available at Marietta Pad $159.05 + tax…" at bounding box center [250, 128] width 385 height 29
drag, startPoint x: 94, startPoint y: 140, endPoint x: 59, endPoint y: 118, distance: 41.3
click at [59, 118] on textarea "3 Ton Gas Package Unit - PY5GNAB36090 - available at Marietta Pad $159.05 + tax…" at bounding box center [250, 128] width 385 height 29
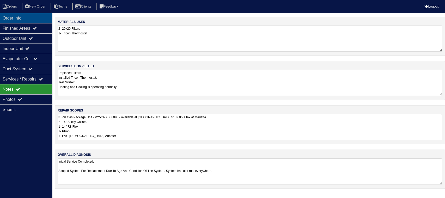
click at [35, 15] on div "Order Info" at bounding box center [26, 18] width 52 height 10
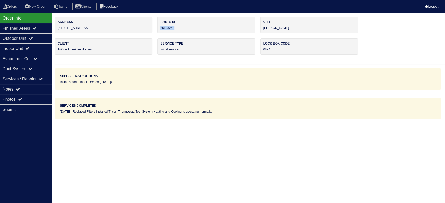
drag, startPoint x: 183, startPoint y: 27, endPoint x: 159, endPoint y: 26, distance: 24.0
click at [159, 26] on div "Arete ID 25103244" at bounding box center [207, 25] width 98 height 16
copy div "25103244"
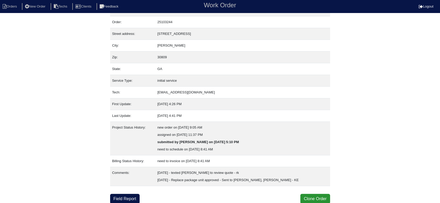
scroll to position [12, 0]
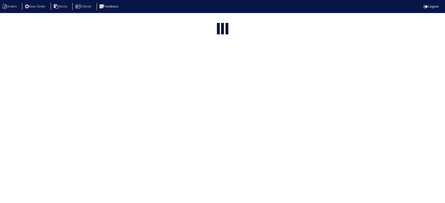
select select "15"
type input "[STREET_ADDRESS]"
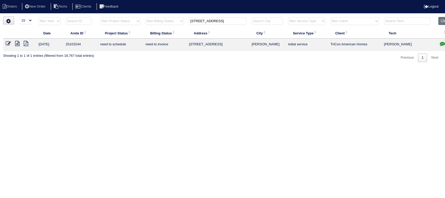
click at [442, 42] on icon "button" at bounding box center [442, 43] width 5 height 5
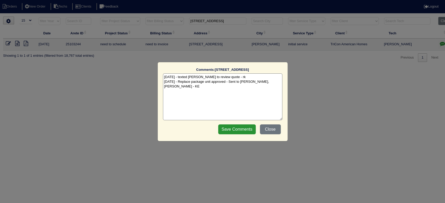
click at [280, 83] on textarea "9/8/25 - texted Dan to review quote - rk 9/9/25 - Replace package unit approved…" at bounding box center [222, 97] width 119 height 47
paste textarea "Confirmation number: 11716179 Sibi order number: TAH-Q2SY55E9 Order placed: 4:3…"
click at [228, 89] on textarea "9/8/25 - texted Dan to review quote - rk 9/9/25 - Replace package unit approved…" at bounding box center [222, 97] width 119 height 47
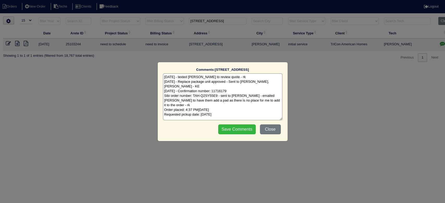
type textarea "9/8/25 - texted Dan to review quote - rk 9/9/25 - Replace package unit approved…"
click at [243, 128] on input "Save Comments" at bounding box center [237, 130] width 38 height 10
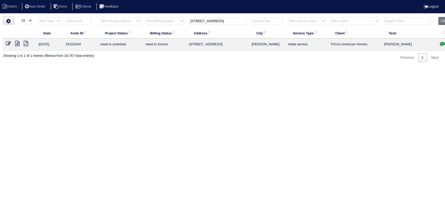
click at [199, 19] on input "4588 Swan Dr" at bounding box center [217, 20] width 57 height 7
paste input "55 Lakefront"
type input "[STREET_ADDRESS]"
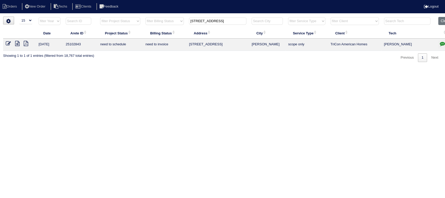
click at [17, 42] on icon at bounding box center [17, 43] width 4 height 5
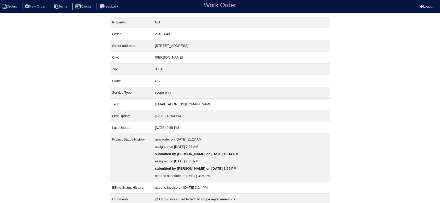
scroll to position [27, 0]
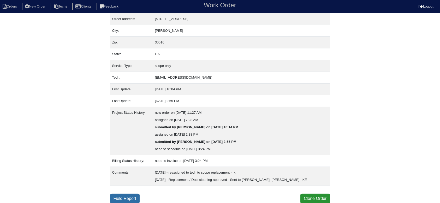
click at [125, 198] on link "Field Report" at bounding box center [124, 199] width 29 height 10
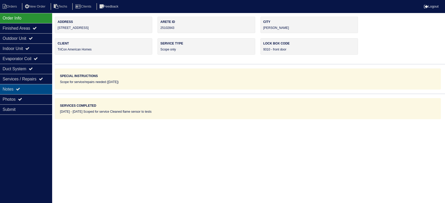
click at [25, 88] on div "Notes" at bounding box center [26, 89] width 52 height 10
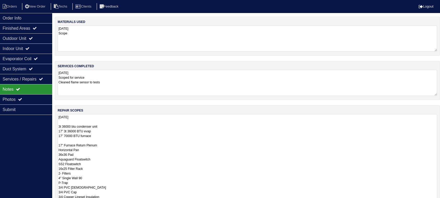
drag, startPoint x: 440, startPoint y: 139, endPoint x: 438, endPoint y: 201, distance: 62.4
click at [438, 201] on html "Orders New Order Techs Clients Feedback Logout Orders New Order Users Clients M…" at bounding box center [220, 128] width 440 height 256
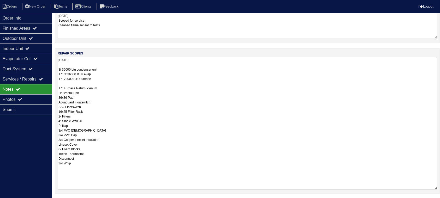
drag, startPoint x: 435, startPoint y: 144, endPoint x: 430, endPoint y: 189, distance: 45.1
click at [430, 189] on textarea "08/05/2025 3t 36000 btu condenser unit 17” 3t 36000 BTU evap 17” 70000 BTU furn…" at bounding box center [247, 123] width 379 height 133
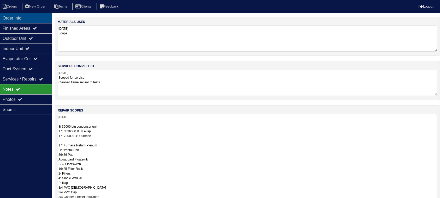
click at [41, 19] on div "Order Info" at bounding box center [26, 18] width 52 height 10
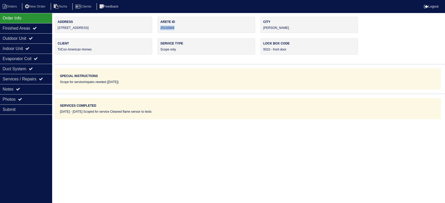
drag, startPoint x: 174, startPoint y: 28, endPoint x: 159, endPoint y: 28, distance: 15.1
click at [159, 28] on div "Arete ID 25102843" at bounding box center [207, 25] width 98 height 16
copy div "25102843"
click at [33, 87] on div "Notes" at bounding box center [26, 89] width 52 height 10
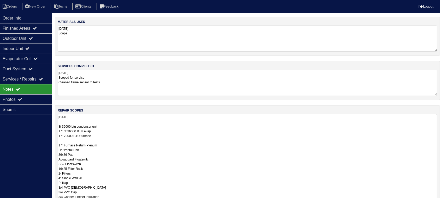
click at [170, 133] on textarea "08/05/2025 3t 36000 btu condenser unit 17” 3t 36000 BTU evap 17” 70000 BTU furn…" at bounding box center [247, 180] width 379 height 133
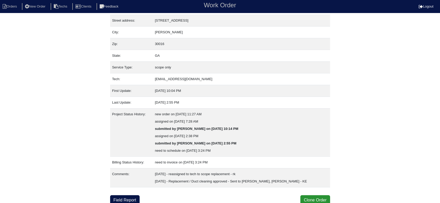
scroll to position [27, 0]
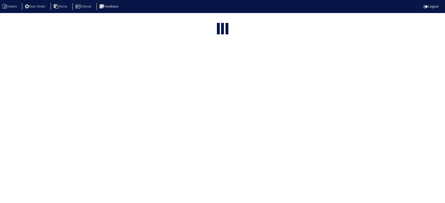
select select "15"
type input "[STREET_ADDRESS]"
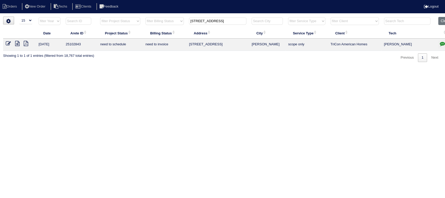
click at [442, 43] on icon "button" at bounding box center [442, 43] width 5 height 5
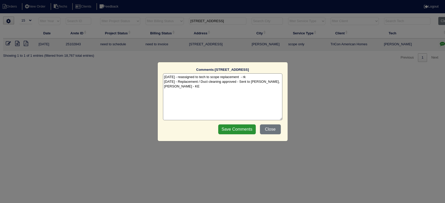
click at [191, 89] on textarea "[DATE] - reassigned to tech to scope replacement - rk [DATE] - Replacement / Du…" at bounding box center [222, 97] width 119 height 47
paste textarea "Equipment ordered and pricing verified Sibi order number: TAH-GBK99URZ Order pl…"
click at [243, 92] on textarea "[DATE] - reassigned to tech to scope replacement - rk [DATE] - Replacement / Du…" at bounding box center [222, 97] width 119 height 47
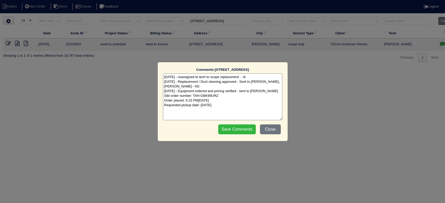
type textarea "[DATE] - reassigned to tech to scope replacement - rk [DATE] - Replacement / Du…"
click at [239, 127] on input "Save Comments" at bounding box center [237, 130] width 38 height 10
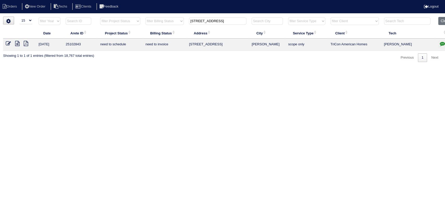
click at [442, 49] on td at bounding box center [446, 45] width 20 height 12
click at [442, 43] on icon "button" at bounding box center [442, 43] width 5 height 5
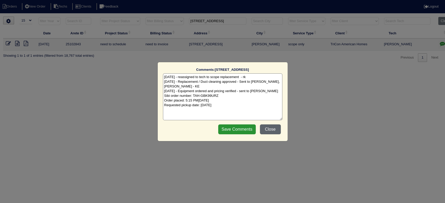
drag, startPoint x: 267, startPoint y: 128, endPoint x: 270, endPoint y: 127, distance: 2.8
click at [268, 127] on button "Close" at bounding box center [270, 130] width 21 height 10
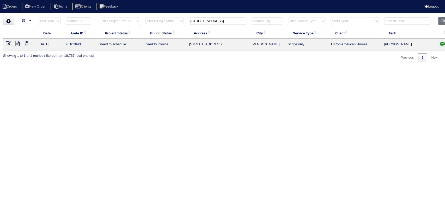
click at [216, 22] on input "[STREET_ADDRESS]" at bounding box center [217, 20] width 57 height 7
click at [215, 22] on input "[STREET_ADDRESS]" at bounding box center [217, 20] width 57 height 7
paste input "238 Bermuda Ct"
type input "238 Bermuda Ct"
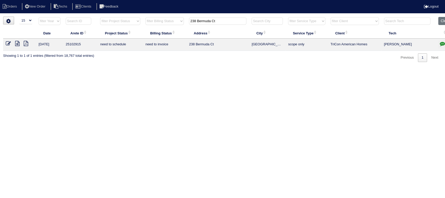
click at [17, 44] on icon at bounding box center [17, 43] width 4 height 5
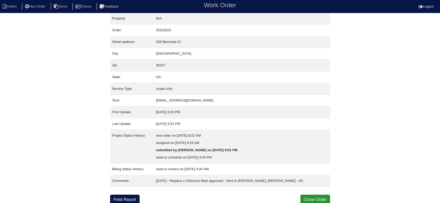
scroll to position [5, 0]
click at [119, 195] on link "Field Report" at bounding box center [124, 199] width 29 height 10
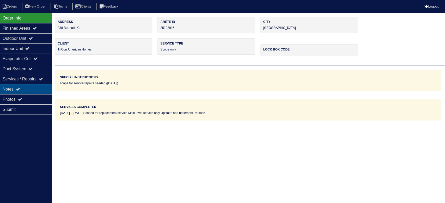
click at [47, 91] on div "Notes" at bounding box center [26, 89] width 52 height 10
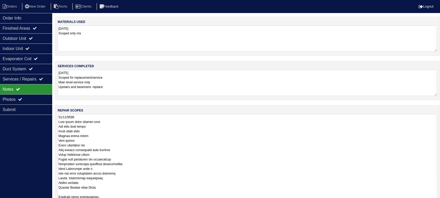
drag, startPoint x: 440, startPoint y: 139, endPoint x: 445, endPoint y: 220, distance: 81.3
click at [440, 203] on html "Orders New Order Techs Clients Feedback Logout Orders New Order Users Clients M…" at bounding box center [220, 137] width 440 height 275
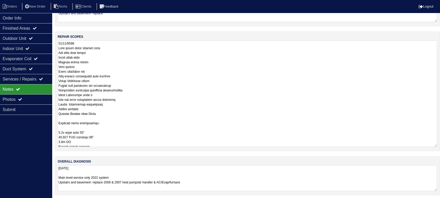
scroll to position [76, 0]
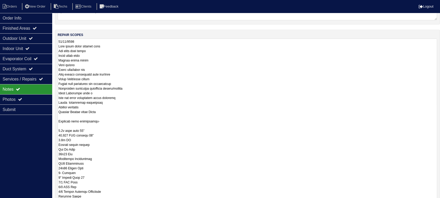
drag, startPoint x: 434, startPoint y: 143, endPoint x: 413, endPoint y: 201, distance: 61.6
click at [429, 203] on html "Orders New Order Techs Clients Feedback Logout Orders New Order Users Clients M…" at bounding box center [220, 99] width 440 height 351
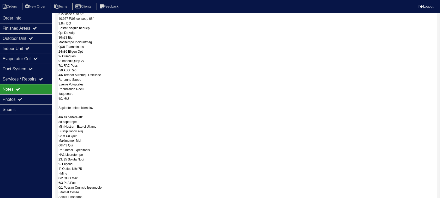
scroll to position [59, 0]
drag, startPoint x: 434, startPoint y: 141, endPoint x: 430, endPoint y: 213, distance: 71.6
click at [430, 203] on html "Orders New Order Techs Clients Feedback Logout Orders New Order Users Clients M…" at bounding box center [220, 59] width 440 height 418
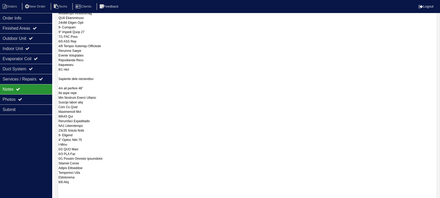
scroll to position [0, 0]
drag, startPoint x: 435, startPoint y: 143, endPoint x: 435, endPoint y: 220, distance: 76.7
click at [435, 203] on html "Orders New Order Techs Clients Feedback Logout Orders New Order Users Clients M…" at bounding box center [220, 27] width 440 height 497
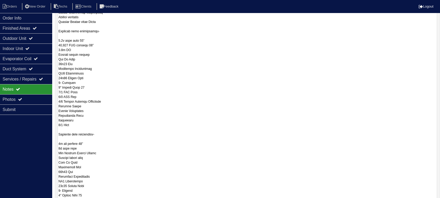
scroll to position [152, 0]
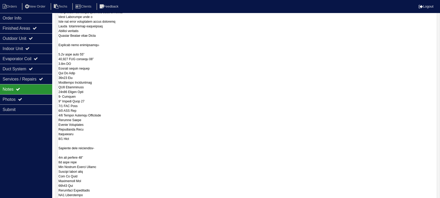
click at [95, 52] on textarea at bounding box center [247, 126] width 379 height 328
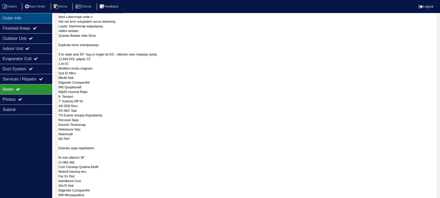
type textarea "08/08/2025 Main level needs service only Add drain line union Clear drain line …"
click at [33, 14] on div "Order Info" at bounding box center [26, 18] width 52 height 10
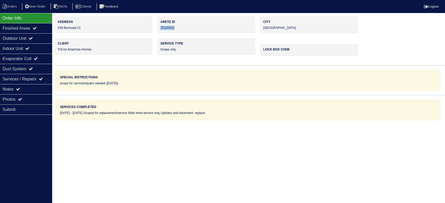
drag, startPoint x: 184, startPoint y: 28, endPoint x: 160, endPoint y: 27, distance: 24.8
click at [160, 27] on div "Arete ID 25102915" at bounding box center [207, 25] width 98 height 16
copy div "25102915"
click at [40, 85] on div "Notes" at bounding box center [26, 89] width 52 height 10
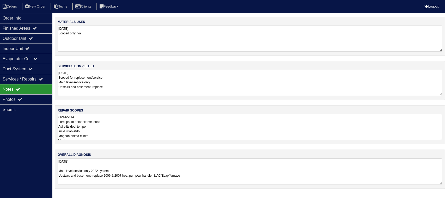
click at [212, 121] on textarea at bounding box center [250, 127] width 385 height 26
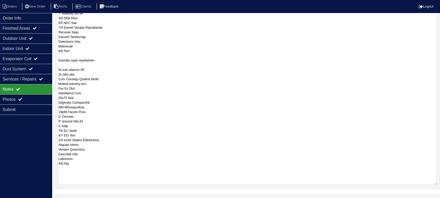
scroll to position [280, 0]
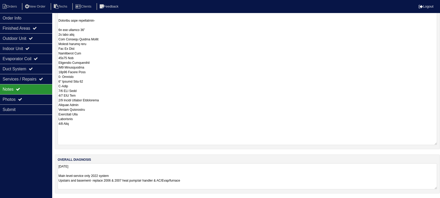
drag, startPoint x: 58, startPoint y: 21, endPoint x: 90, endPoint y: 127, distance: 110.2
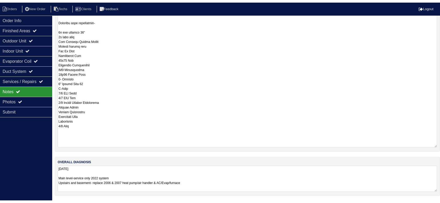
scroll to position [0, 0]
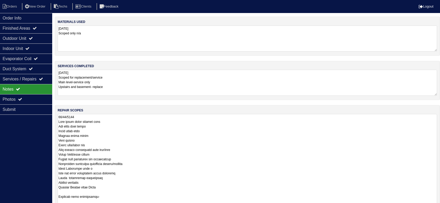
scroll to position [5, 0]
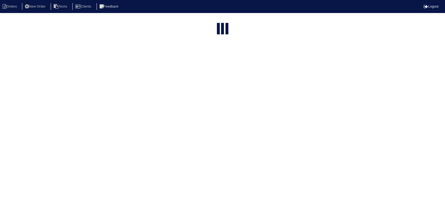
select select "15"
type input "238 Bermuda Ct"
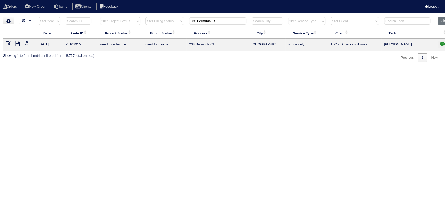
click at [443, 41] on button "button" at bounding box center [443, 45] width 8 height 8
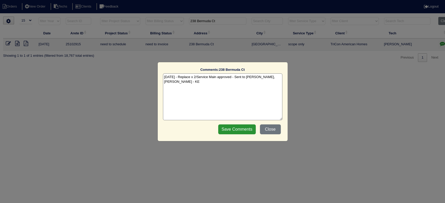
click at [183, 83] on textarea "[DATE] - Replace x 2/Service Main approved - Sent to [PERSON_NAME], [PERSON_NAM…" at bounding box center [222, 97] width 119 height 47
paste textarea "Equipment ordered - pricing verified - heat kit priced at $78 in Sibi - pricing…"
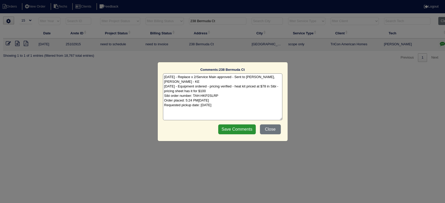
click at [223, 88] on textarea "9/10/25 - Replace x 2/Service Main approved - Sent to Dan, Payton, Reeca - KE 9…" at bounding box center [222, 97] width 119 height 47
click at [234, 88] on textarea "9/10/25 - Replace x 2/Service Main approved - Sent to Dan, Payton, Reeca - KE 9…" at bounding box center [222, 97] width 119 height 47
type textarea "9/10/25 - Replace x 2/Service Main approved - Sent to Dan, Payton, Reeca - KE 9…"
click at [243, 126] on input "Save Comments" at bounding box center [237, 130] width 38 height 10
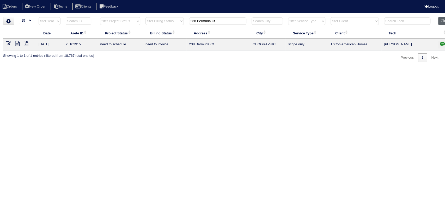
click at [442, 21] on button "Clear" at bounding box center [445, 21] width 13 height 8
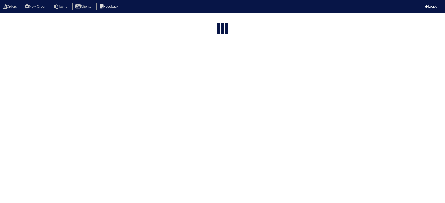
select select "15"
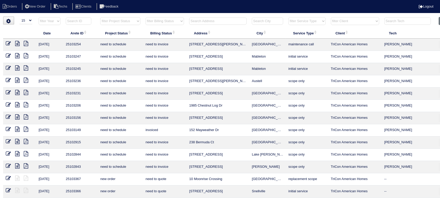
click at [217, 21] on input "text" at bounding box center [217, 20] width 57 height 7
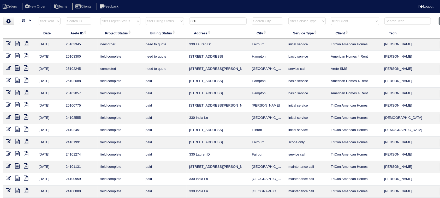
type input "330"
click at [26, 56] on icon at bounding box center [26, 55] width 4 height 5
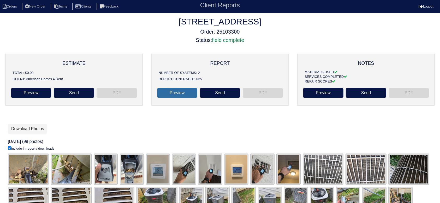
click at [182, 93] on link "Preview" at bounding box center [177, 93] width 40 height 10
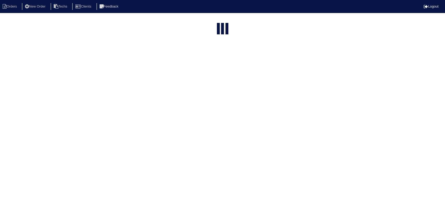
select select "15"
type input "330"
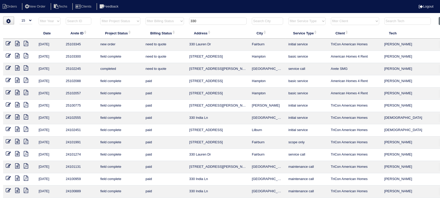
click at [18, 54] on icon at bounding box center [17, 55] width 4 height 5
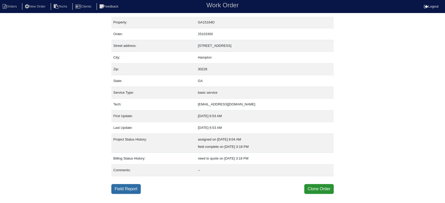
click at [123, 190] on link "Field Report" at bounding box center [125, 189] width 29 height 10
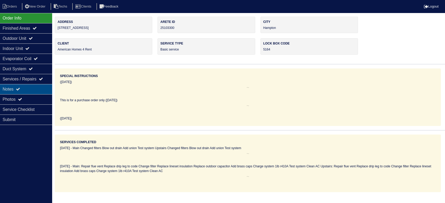
click at [34, 91] on div "Notes" at bounding box center [26, 89] width 52 height 10
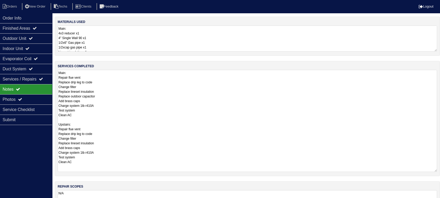
drag, startPoint x: 440, startPoint y: 94, endPoint x: 438, endPoint y: 170, distance: 76.2
click at [438, 170] on div "services completed Main: Repair flue vent Replace drip leg to code Change filte…" at bounding box center [247, 118] width 385 height 115
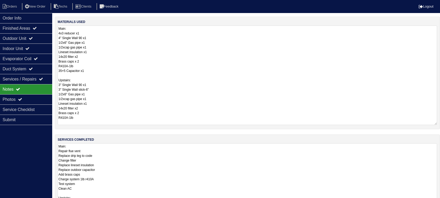
drag, startPoint x: 435, startPoint y: 50, endPoint x: 439, endPoint y: 124, distance: 73.9
click at [439, 124] on div "materials used Main: 4x3 reducer x1 4" Single Wall 90 x1 1/2x6" Gas pipe x1 1/2…" at bounding box center [247, 73] width 385 height 113
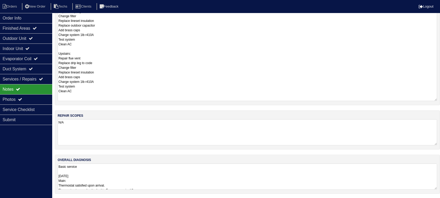
scroll to position [145, 0]
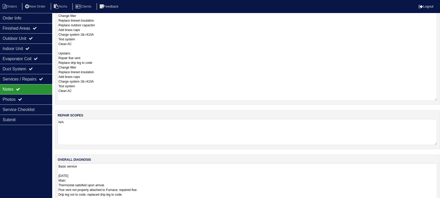
drag, startPoint x: 434, startPoint y: 187, endPoint x: 433, endPoint y: 220, distance: 33.4
click at [433, 203] on html "Orders New Order Techs Clients Feedback Logout Orders New Order Users Clients M…" at bounding box center [220, 43] width 440 height 377
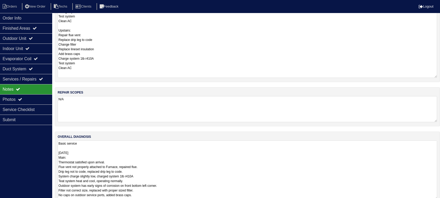
scroll to position [178, 0]
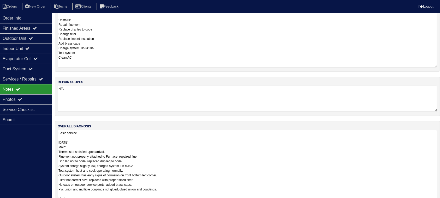
drag, startPoint x: 435, startPoint y: 187, endPoint x: 437, endPoint y: 220, distance: 32.7
click at [437, 203] on html "Orders New Order Techs Clients Feedback Logout Orders New Order Users Clients M…" at bounding box center [220, 27] width 440 height 410
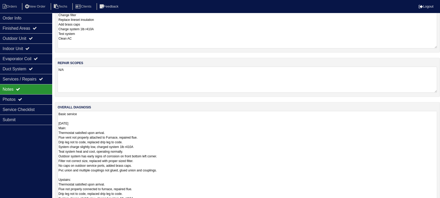
scroll to position [211, 0]
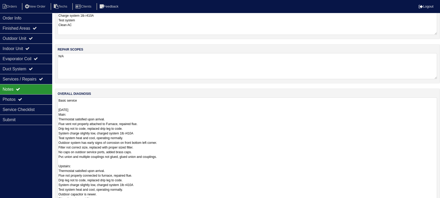
drag, startPoint x: 435, startPoint y: 186, endPoint x: 433, endPoint y: 220, distance: 34.0
click at [433, 203] on html "Orders New Order Techs Clients Feedback Logout Orders New Order Users Clients M…" at bounding box center [220, 10] width 440 height 443
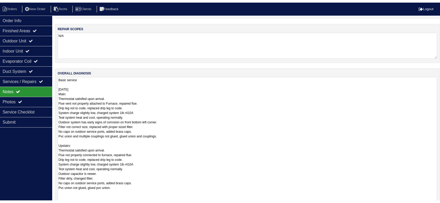
scroll to position [244, 0]
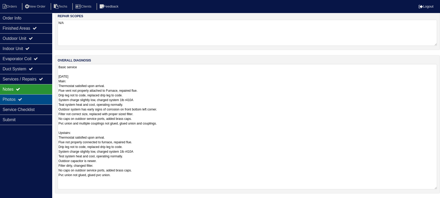
click at [21, 98] on icon at bounding box center [20, 99] width 4 height 4
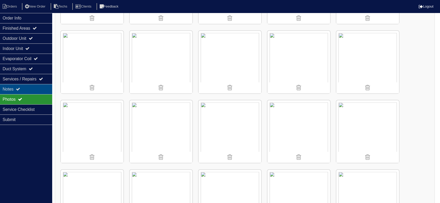
scroll to position [970, 0]
click at [34, 88] on div "Notes" at bounding box center [26, 89] width 52 height 10
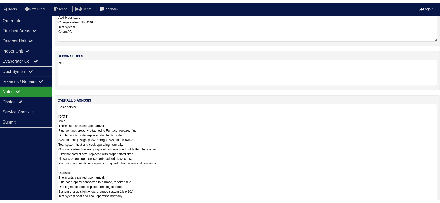
scroll to position [105, 0]
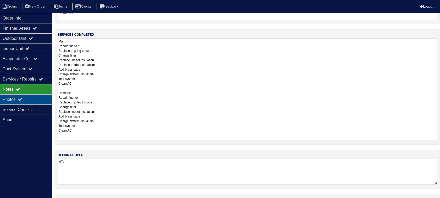
click at [27, 98] on div "Photos" at bounding box center [26, 99] width 52 height 10
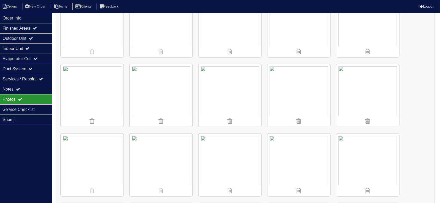
scroll to position [731, 0]
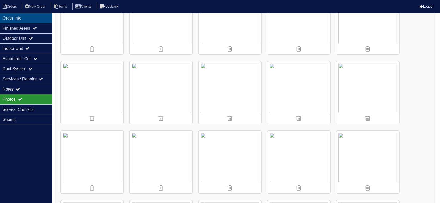
click at [46, 18] on div "Order Info" at bounding box center [26, 18] width 52 height 10
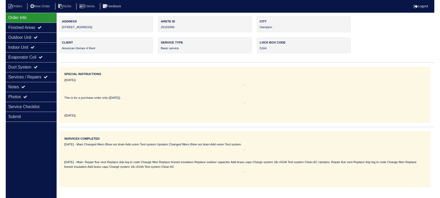
scroll to position [0, 0]
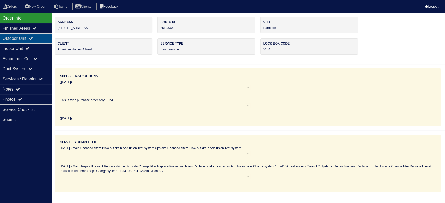
click at [31, 39] on div "Outdoor Unit" at bounding box center [26, 38] width 52 height 10
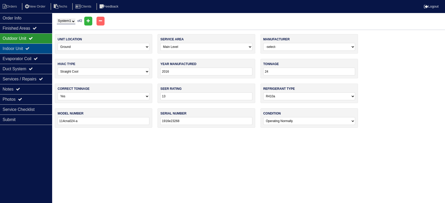
click at [45, 45] on div "Indoor Unit" at bounding box center [26, 49] width 52 height 10
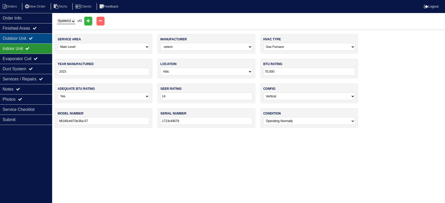
click at [45, 36] on div "Outdoor Unit" at bounding box center [26, 38] width 52 height 10
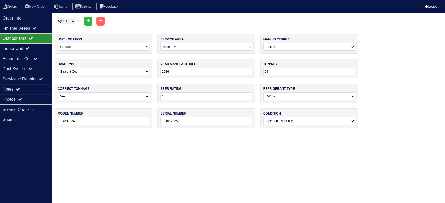
click at [61, 20] on select "System 1 System 2" at bounding box center [66, 22] width 19 height 6
select select "2"
click at [57, 19] on select "System 1 System 2" at bounding box center [66, 22] width 19 height 6
select select "1"
select select "[PERSON_NAME]"
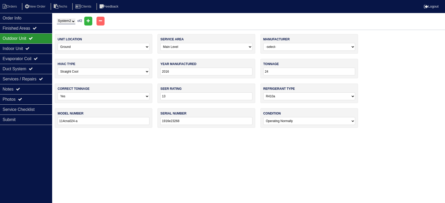
type input "2023"
type input "30"
type input "14"
type input "Ml17xc1-030-230a02"
type input "1923f51588"
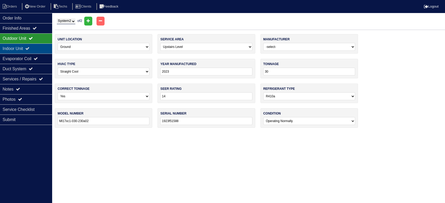
click at [13, 47] on div "Indoor Unit" at bounding box center [26, 49] width 52 height 10
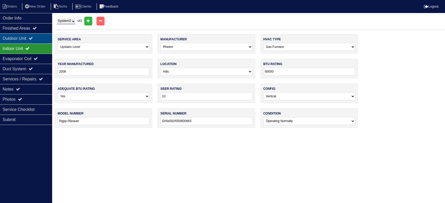
click at [26, 37] on div "Outdoor Unit" at bounding box center [26, 38] width 52 height 10
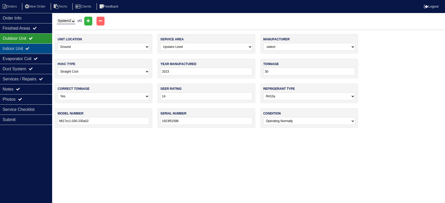
click at [29, 49] on icon at bounding box center [27, 48] width 4 height 4
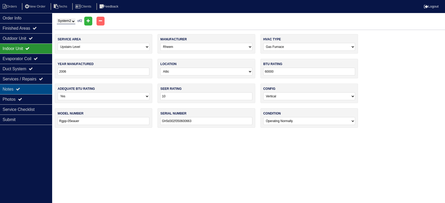
click at [20, 89] on icon at bounding box center [18, 89] width 4 height 4
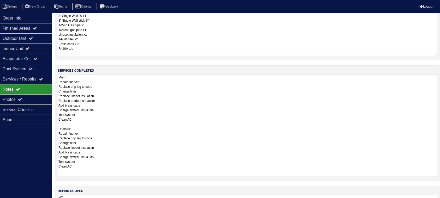
scroll to position [69, 0]
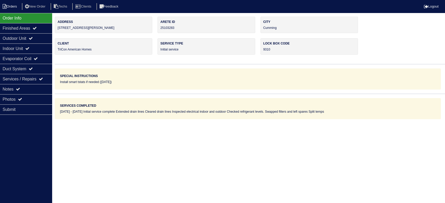
click at [15, 8] on li "Orders" at bounding box center [10, 6] width 21 height 7
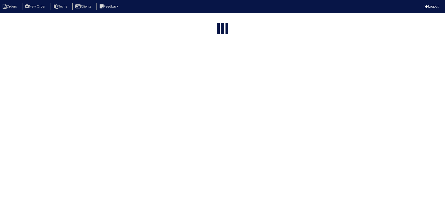
select select "15"
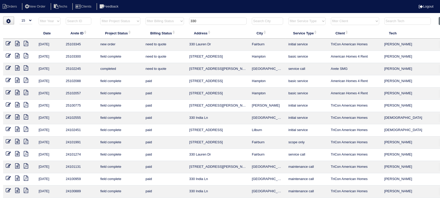
click at [18, 89] on td at bounding box center [19, 94] width 33 height 12
click at [18, 93] on icon at bounding box center [17, 92] width 4 height 5
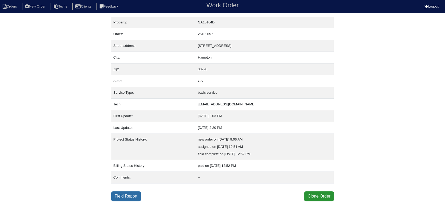
click at [140, 193] on link "Field Report" at bounding box center [125, 197] width 29 height 10
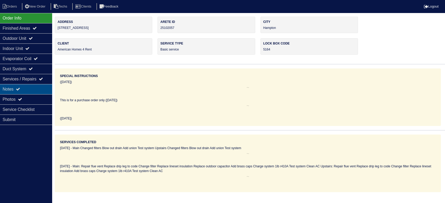
click at [36, 88] on div "Notes" at bounding box center [26, 89] width 52 height 10
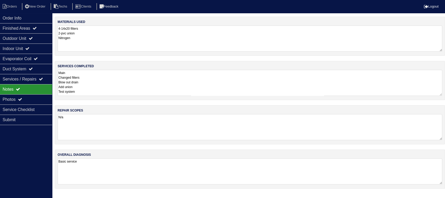
click at [130, 86] on textarea "Main Changed filters Blow out drain Add union Test system Upstairs Changed filt…" at bounding box center [250, 83] width 385 height 26
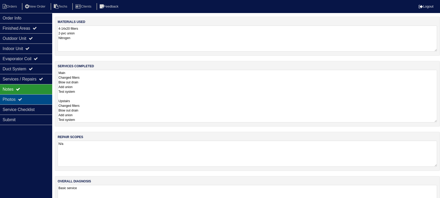
click at [33, 99] on div "Photos" at bounding box center [26, 99] width 52 height 10
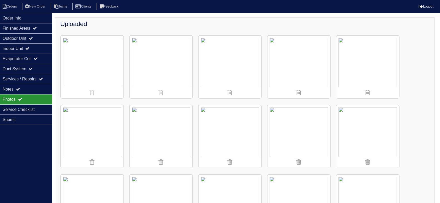
scroll to position [139, 0]
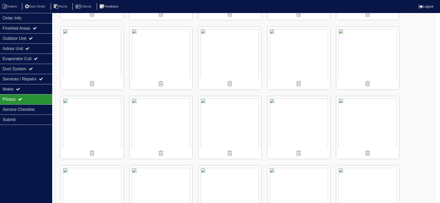
click at [361, 47] on img at bounding box center [367, 58] width 63 height 63
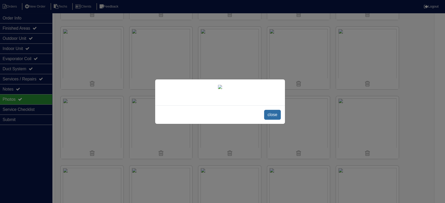
click at [276, 120] on span "close" at bounding box center [272, 115] width 16 height 10
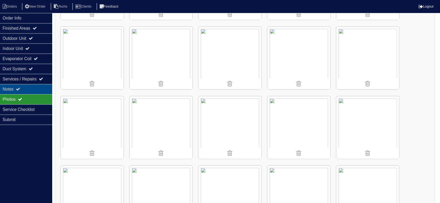
click at [45, 85] on div "Notes" at bounding box center [26, 89] width 52 height 10
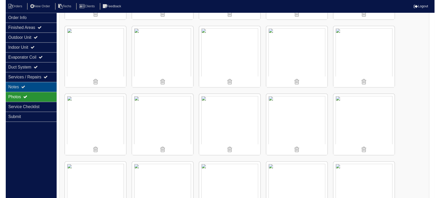
scroll to position [0, 0]
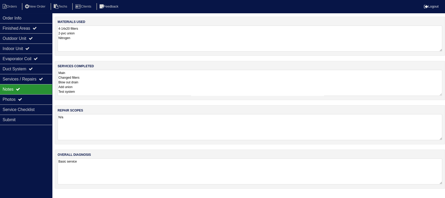
click at [115, 81] on textarea "Main Changed filters Blow out drain Add union Test system Upstairs Changed filt…" at bounding box center [250, 83] width 385 height 26
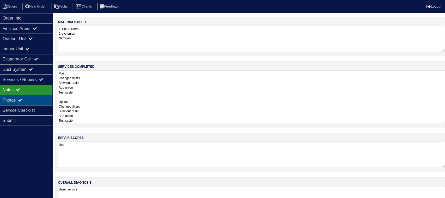
click at [12, 98] on div "Photos" at bounding box center [26, 99] width 52 height 10
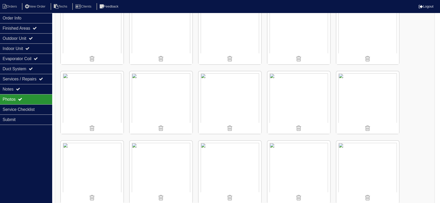
scroll to position [138, 0]
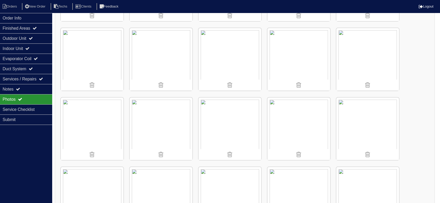
click at [364, 64] on img at bounding box center [367, 59] width 63 height 63
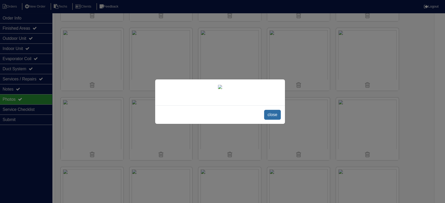
click at [271, 120] on span "close" at bounding box center [272, 115] width 16 height 10
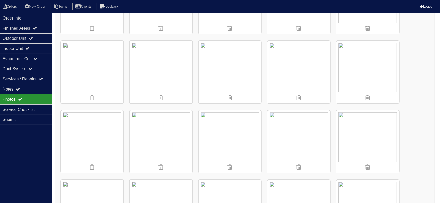
scroll to position [416, 0]
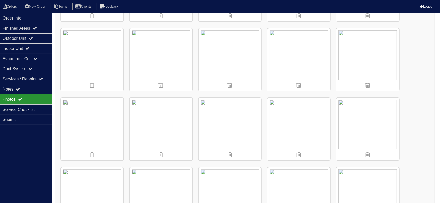
click at [103, 132] on img at bounding box center [92, 129] width 63 height 63
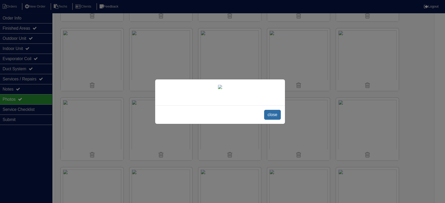
click at [270, 120] on span "close" at bounding box center [272, 115] width 16 height 10
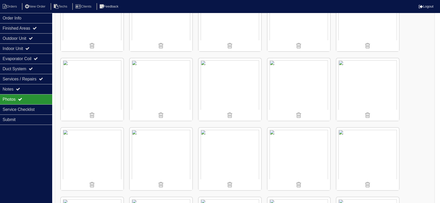
scroll to position [103, 0]
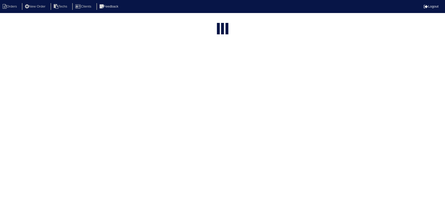
select select "15"
type input "330"
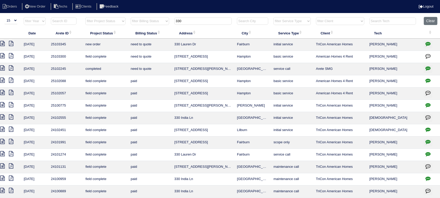
scroll to position [0, 15]
click at [426, 56] on icon "button" at bounding box center [427, 55] width 5 height 5
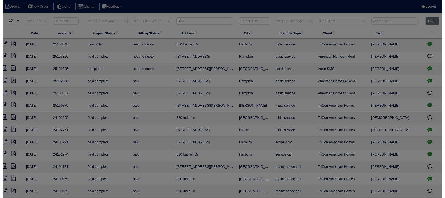
scroll to position [0, 10]
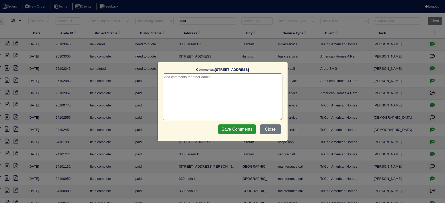
click at [192, 80] on textarea at bounding box center [222, 97] width 119 height 47
type textarea "[DATE] - [PERSON_NAME] to review quote - rk"
click at [242, 130] on input "Save Comments" at bounding box center [237, 130] width 38 height 10
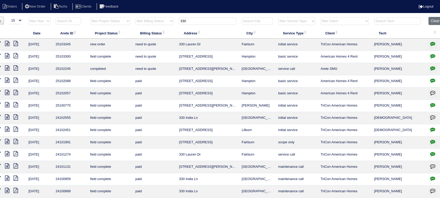
click at [181, 19] on input "330" at bounding box center [207, 20] width 57 height 7
click at [182, 19] on input "330" at bounding box center [207, 20] width 57 height 7
drag, startPoint x: 182, startPoint y: 19, endPoint x: 187, endPoint y: 20, distance: 4.5
click at [183, 20] on input "330" at bounding box center [207, 20] width 57 height 7
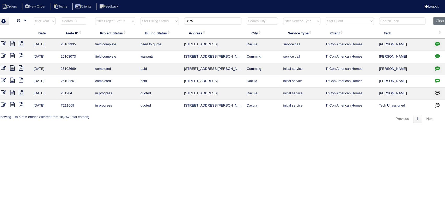
scroll to position [0, 0]
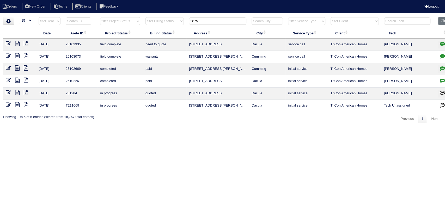
type input "2875"
click at [8, 44] on icon at bounding box center [8, 43] width 5 height 5
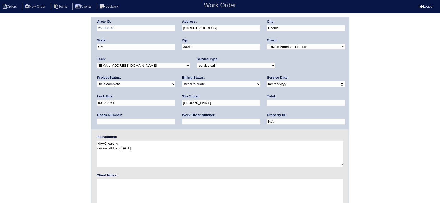
click at [182, 83] on select "need to quote quoted need to invoice invoiced paid warranty purchase order need…" at bounding box center [221, 84] width 78 height 6
select select "warranty"
click at [182, 81] on select "need to quote quoted need to invoice invoiced paid warranty purchase order need…" at bounding box center [221, 84] width 78 height 6
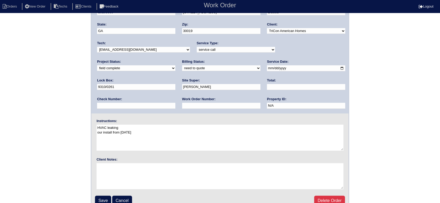
scroll to position [23, 0]
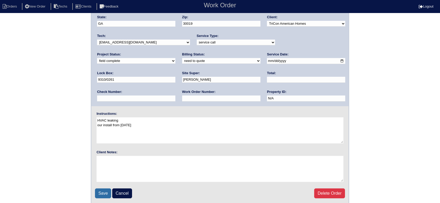
click at [102, 190] on input "Save" at bounding box center [103, 194] width 16 height 10
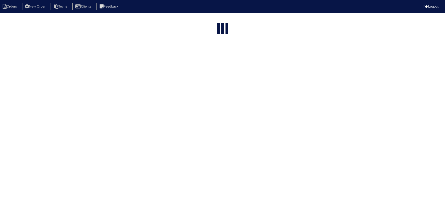
select select "15"
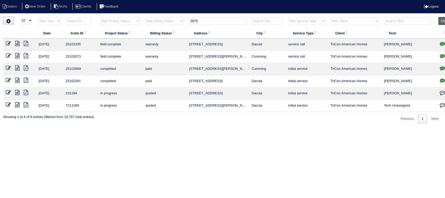
click at [442, 21] on button "Clear" at bounding box center [445, 21] width 13 height 8
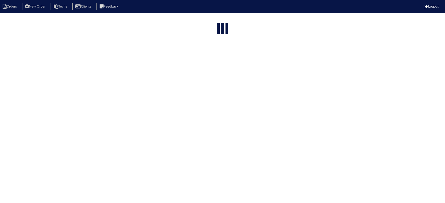
select select "15"
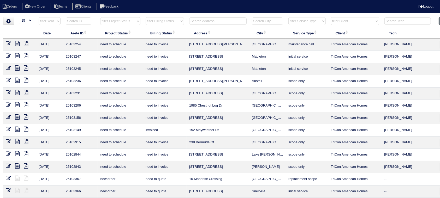
click at [138, 22] on select "filter Project Status -- Any Project Status -- new order assigned in progress f…" at bounding box center [120, 21] width 40 height 8
click at [100, 17] on select "filter Project Status -- Any Project Status -- new order assigned in progress f…" at bounding box center [120, 21] width 40 height 8
select select "field complete"
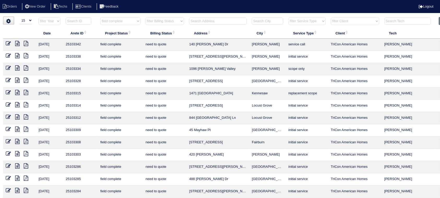
click at [179, 20] on select "filter Billing Status -- Any Billing Status -- need to quote quoted need to inv…" at bounding box center [165, 21] width 38 height 8
select select "need to quote"
click at [146, 17] on select "filter Billing Status -- Any Billing Status -- need to quote quoted need to inv…" at bounding box center [165, 21] width 38 height 8
select select "field complete"
select select "need to quote"
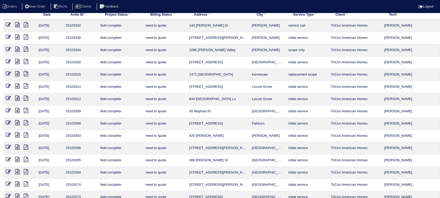
scroll to position [40, 0]
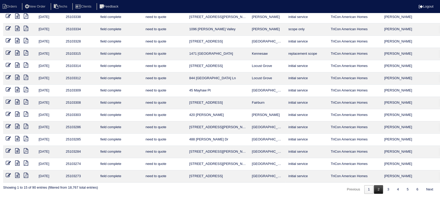
click at [379, 189] on link "2" at bounding box center [378, 189] width 9 height 9
select select "field complete"
select select "need to quote"
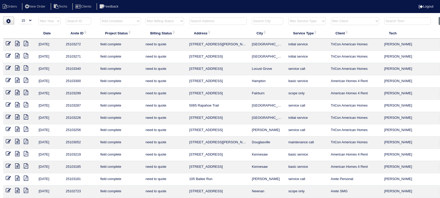
scroll to position [0, 0]
click at [17, 91] on icon at bounding box center [17, 92] width 4 height 5
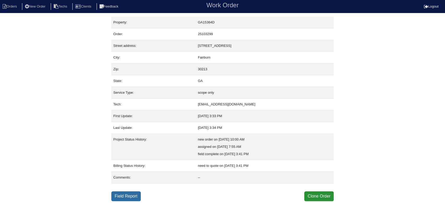
click at [121, 194] on link "Field Report" at bounding box center [125, 197] width 29 height 10
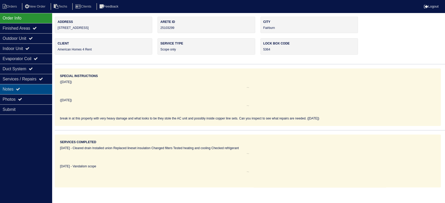
click at [37, 87] on div "Notes" at bounding box center [26, 89] width 52 height 10
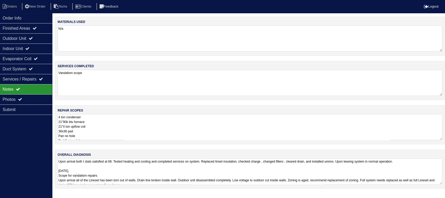
click at [153, 124] on textarea "4 ton condenser 21"90k btu furnace 21"4 ton upflow coil 36x36 pad Pan no hole R…" at bounding box center [250, 127] width 385 height 26
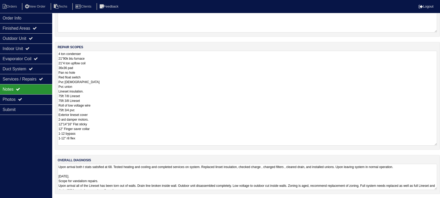
scroll to position [64, 0]
click at [186, 176] on textarea "Upon arrival both t stats satisfied at 68. Tested heating and cooling and compl…" at bounding box center [247, 176] width 379 height 26
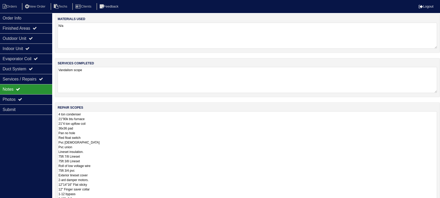
scroll to position [0, 0]
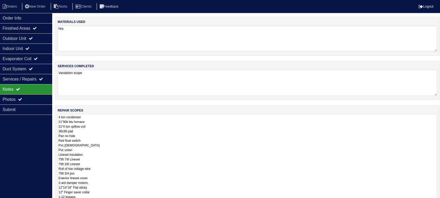
click at [167, 113] on div "repair scopes 4 ton condenser 21"90k btu furnace 21"4 ton upflow coil 36x36 pad…" at bounding box center [247, 159] width 385 height 108
